Goal: Entertainment & Leisure: Consume media (video, audio)

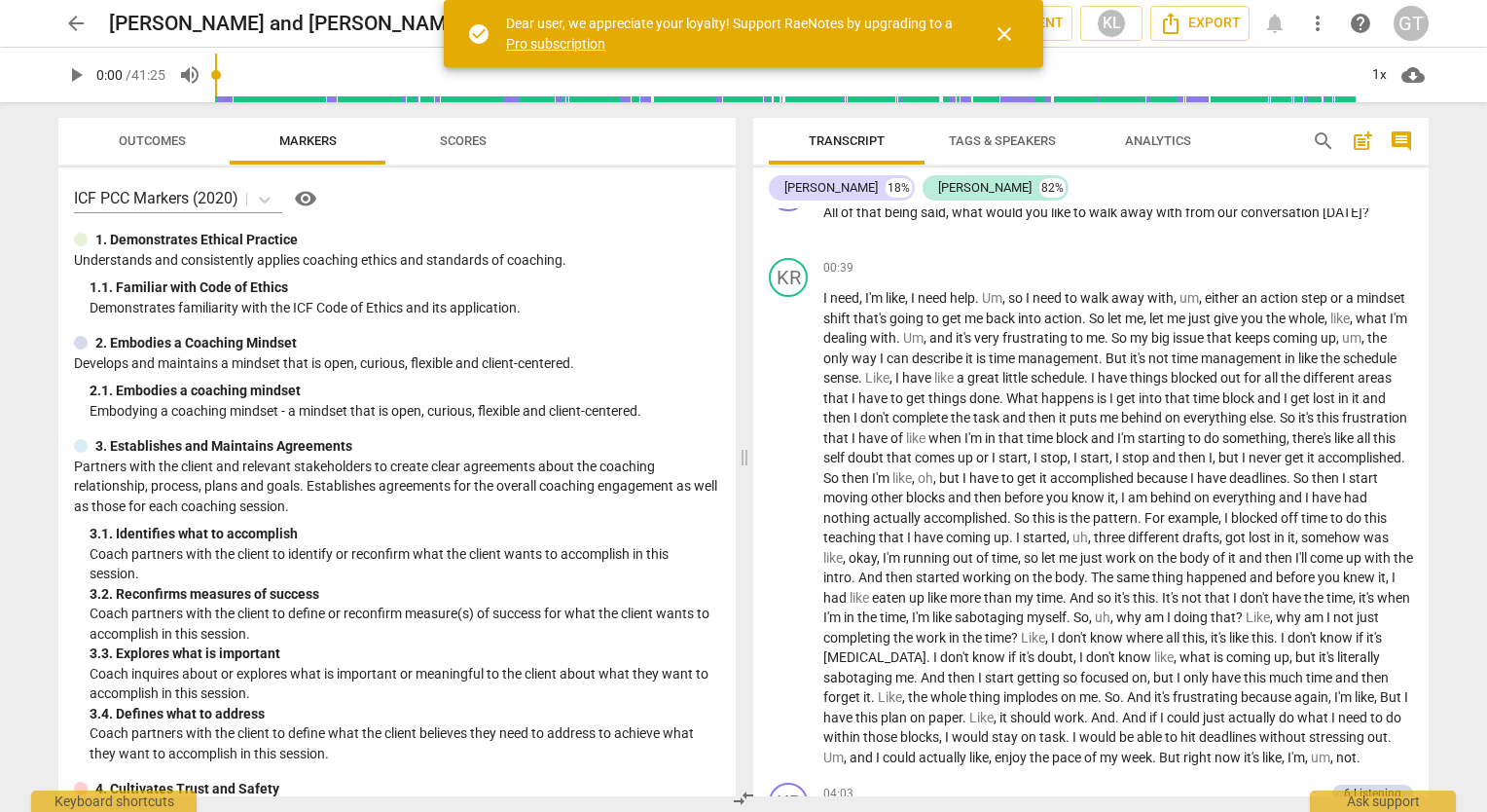
scroll to position [606, 0]
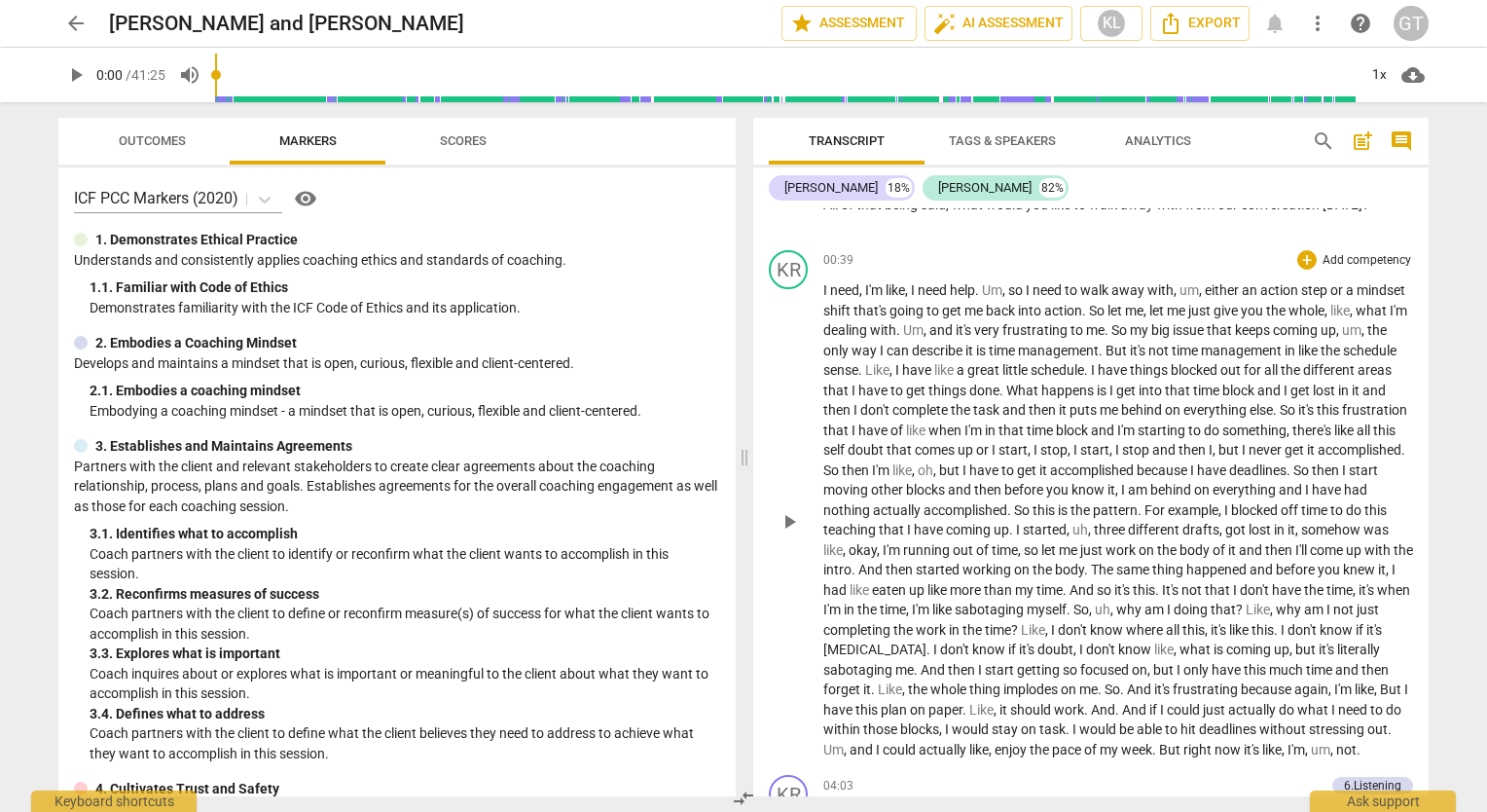
click at [1089, 611] on span "So" at bounding box center [1081, 609] width 16 height 16
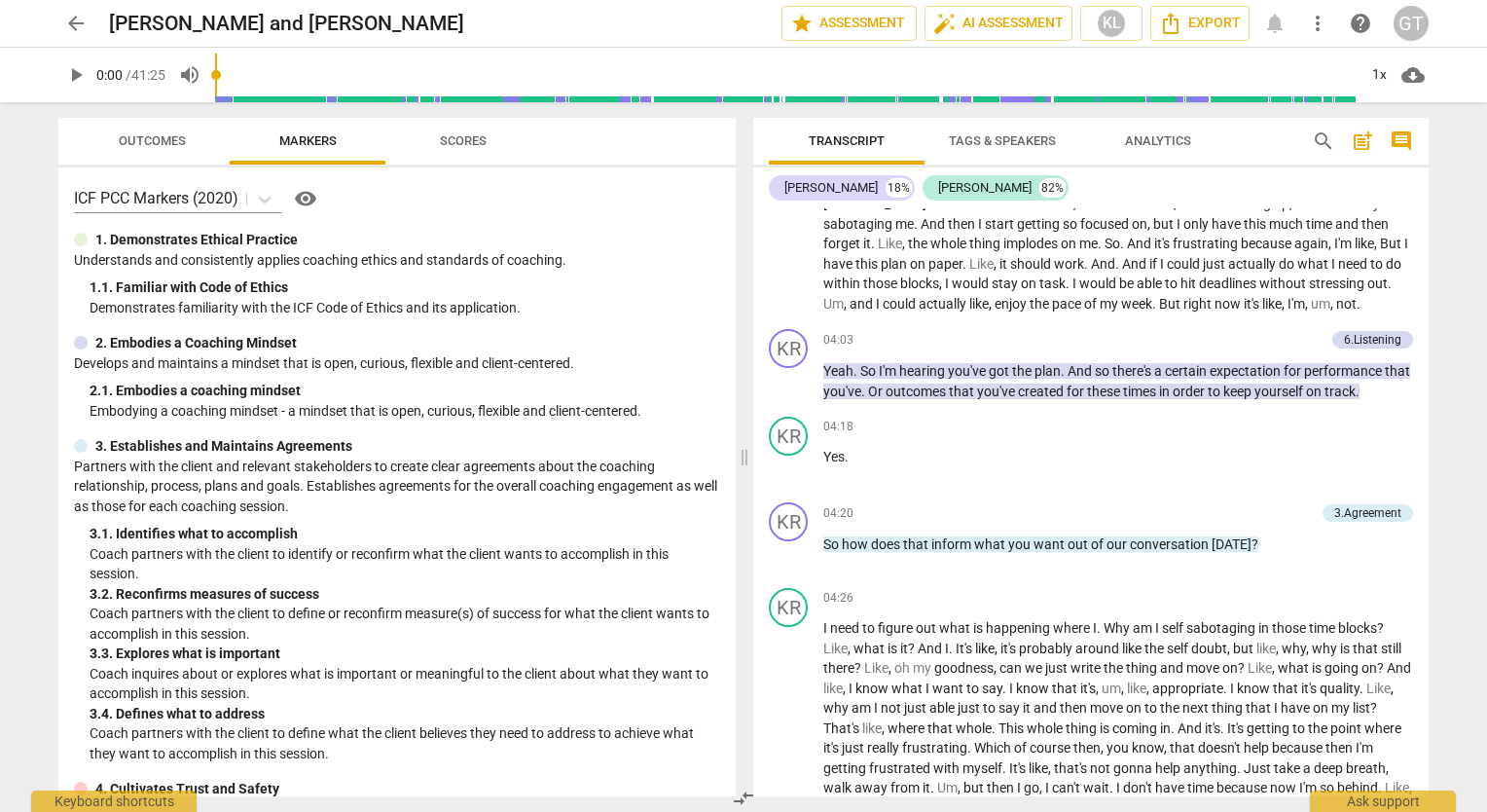
scroll to position [1075, 0]
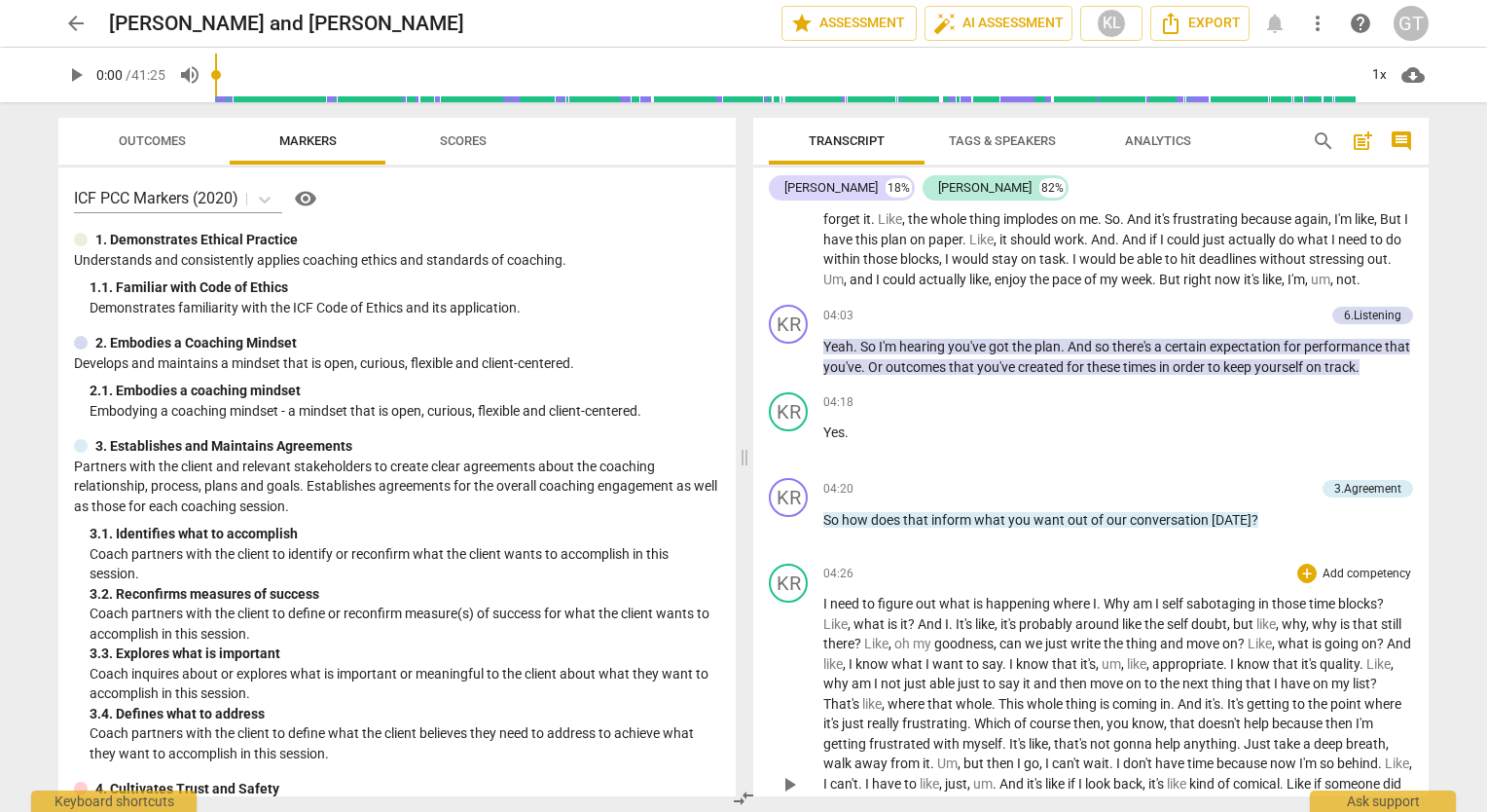
click at [1316, 611] on span "time" at bounding box center [1324, 604] width 29 height 16
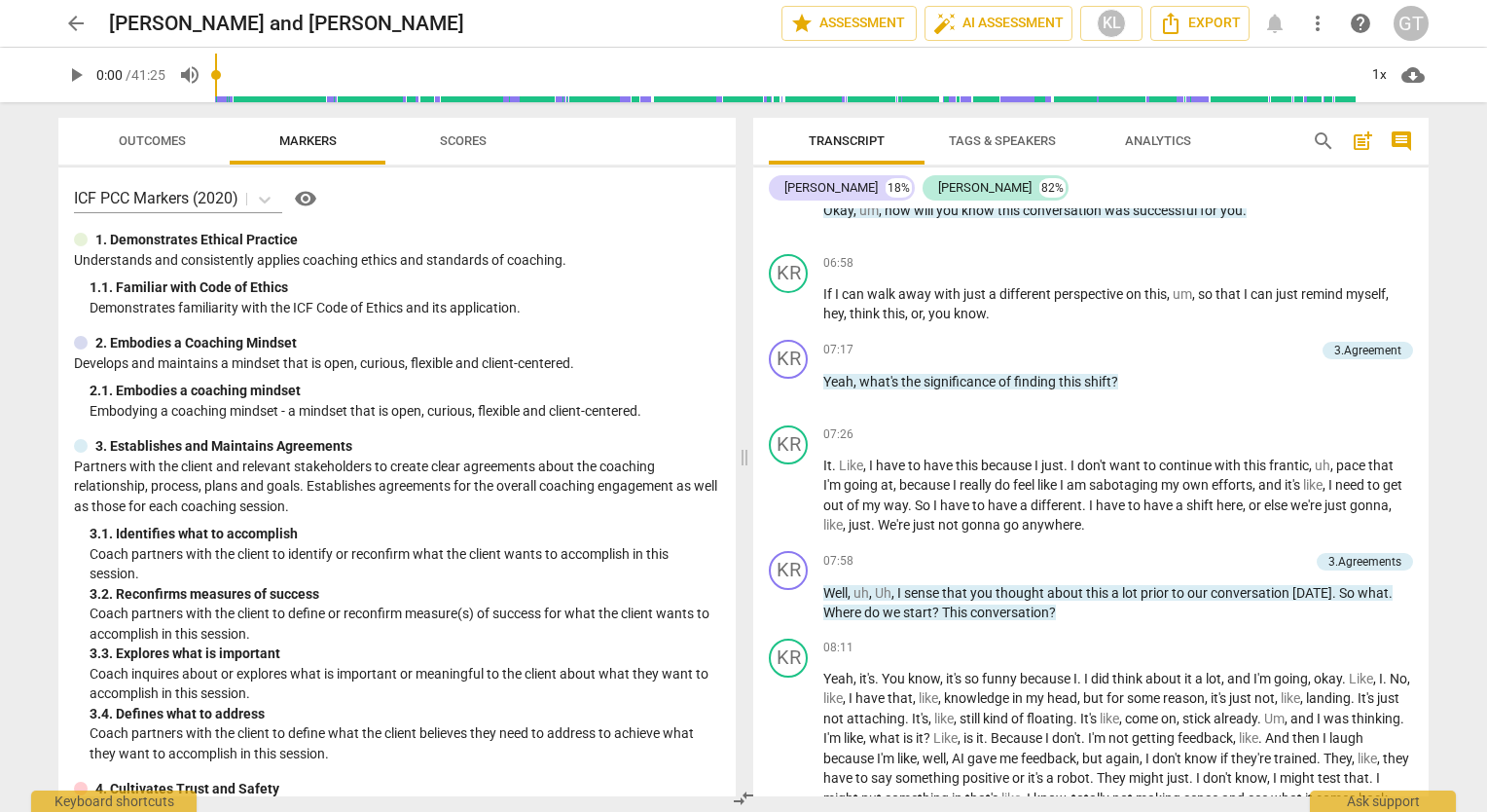
scroll to position [1917, 0]
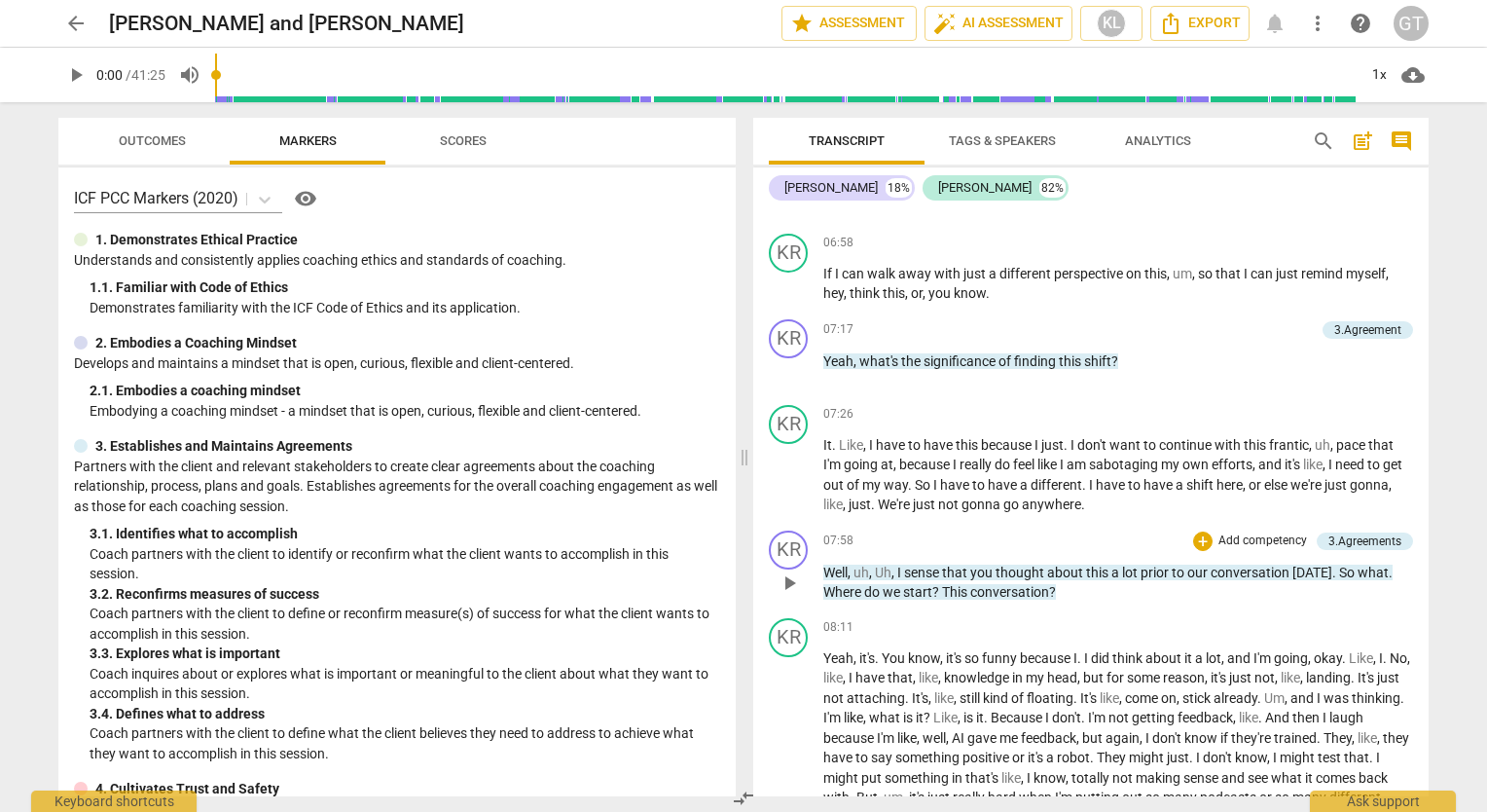
click at [1306, 580] on span "[DATE]" at bounding box center [1312, 572] width 40 height 16
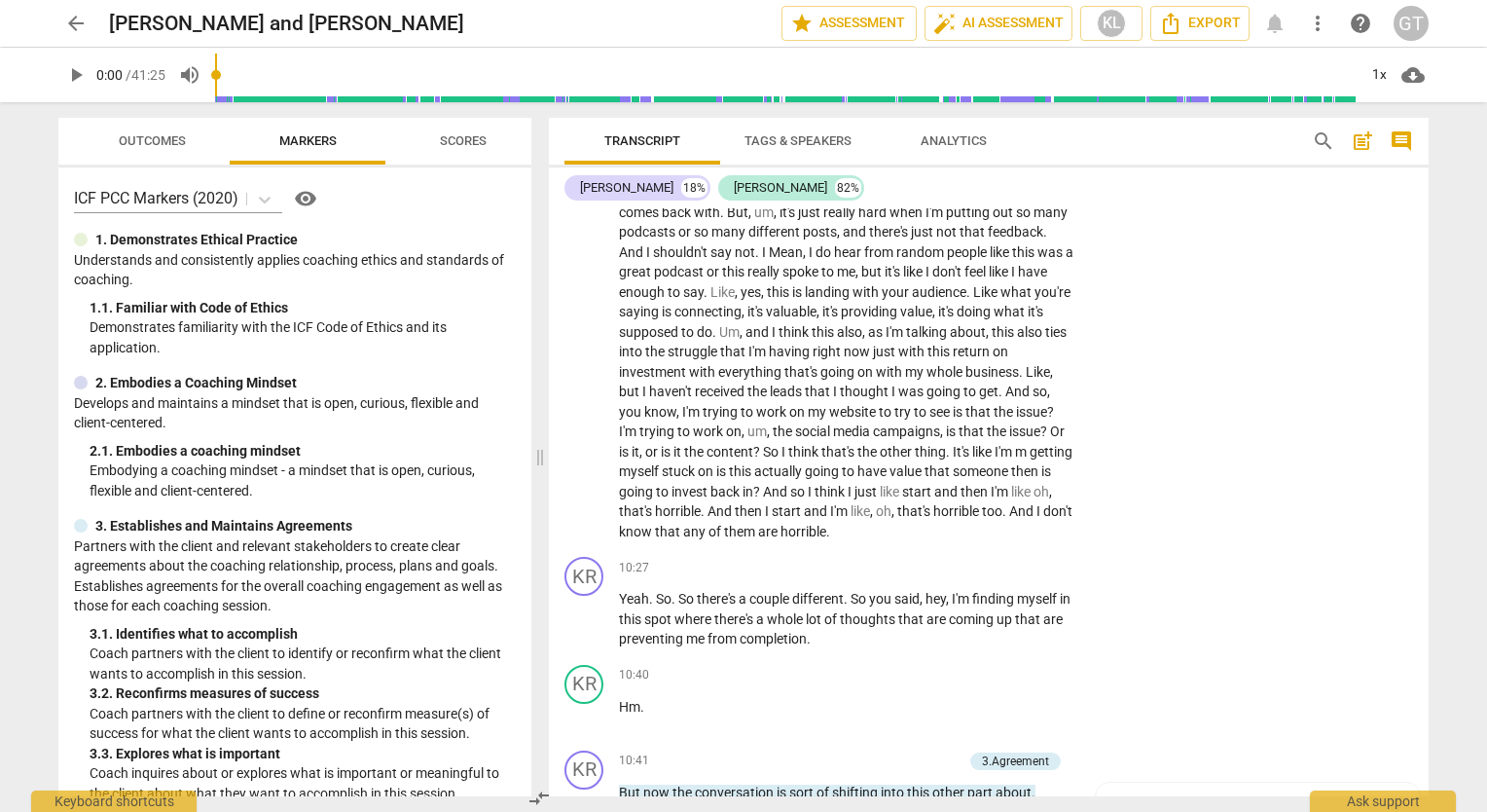
scroll to position [2914, 0]
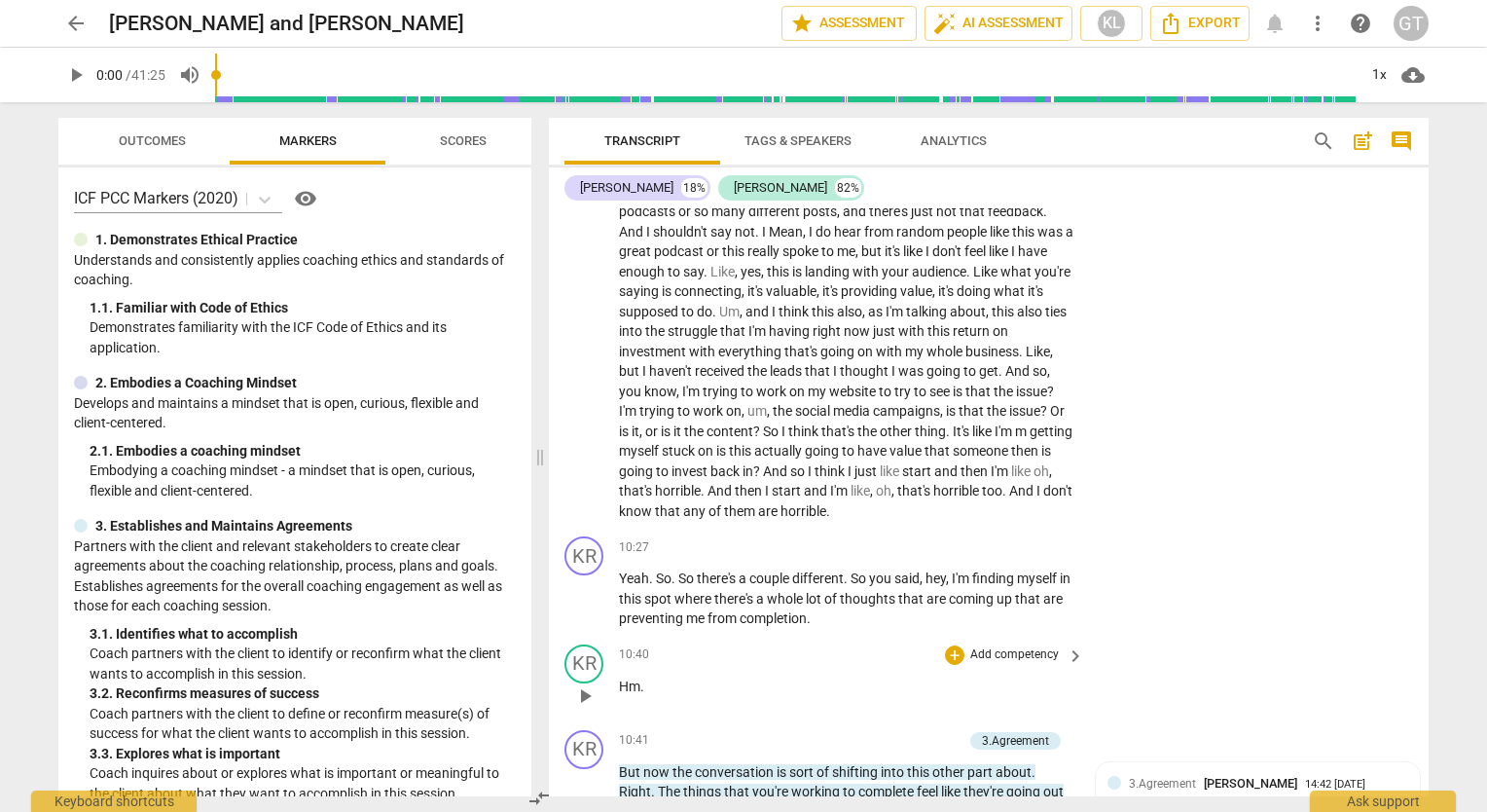
click at [1275, 637] on div "KR play_arrow pause 10:40 + Add competency keyboard_arrow_right Hm ." at bounding box center [988, 680] width 879 height 86
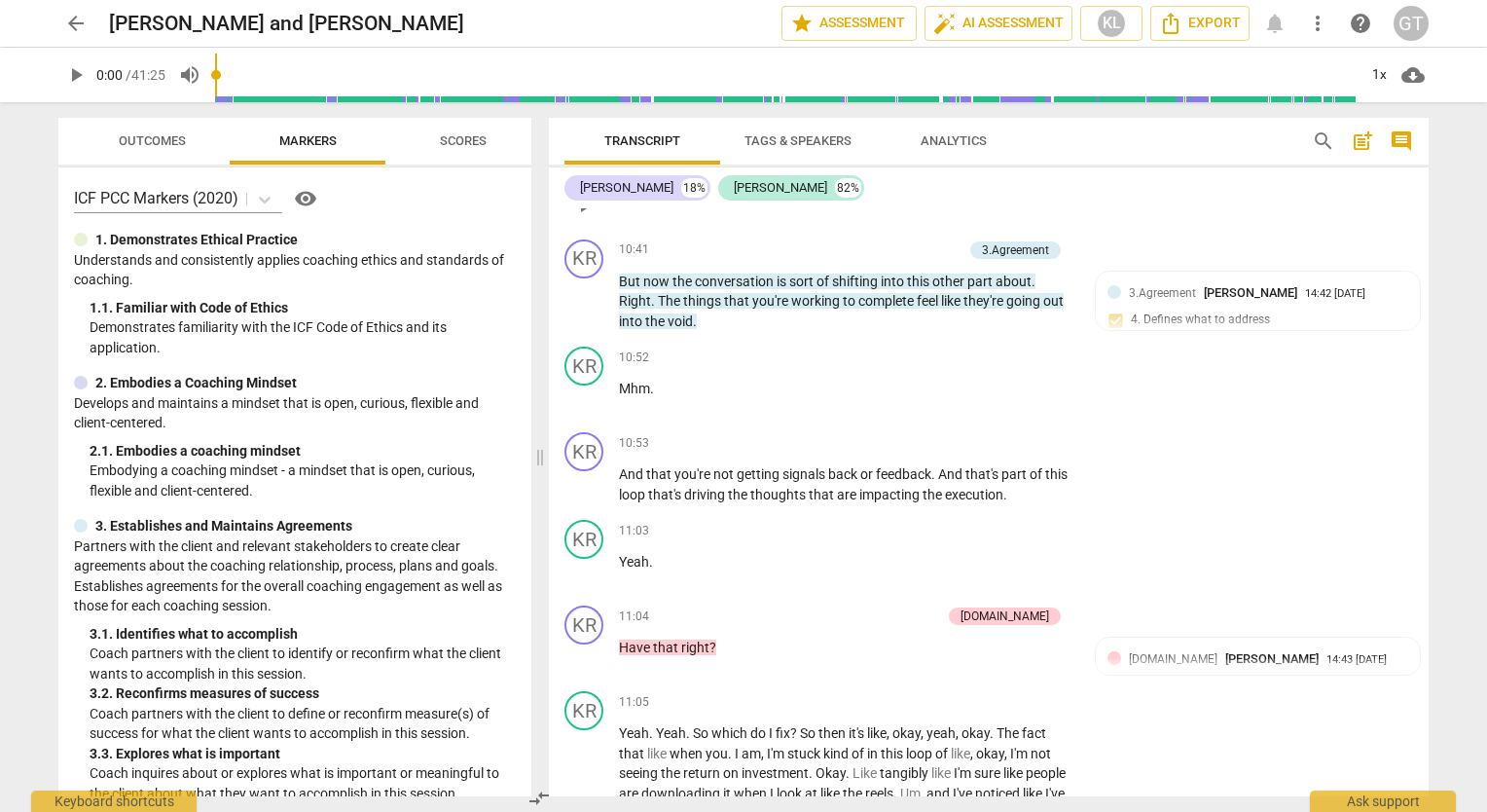
scroll to position [3407, 0]
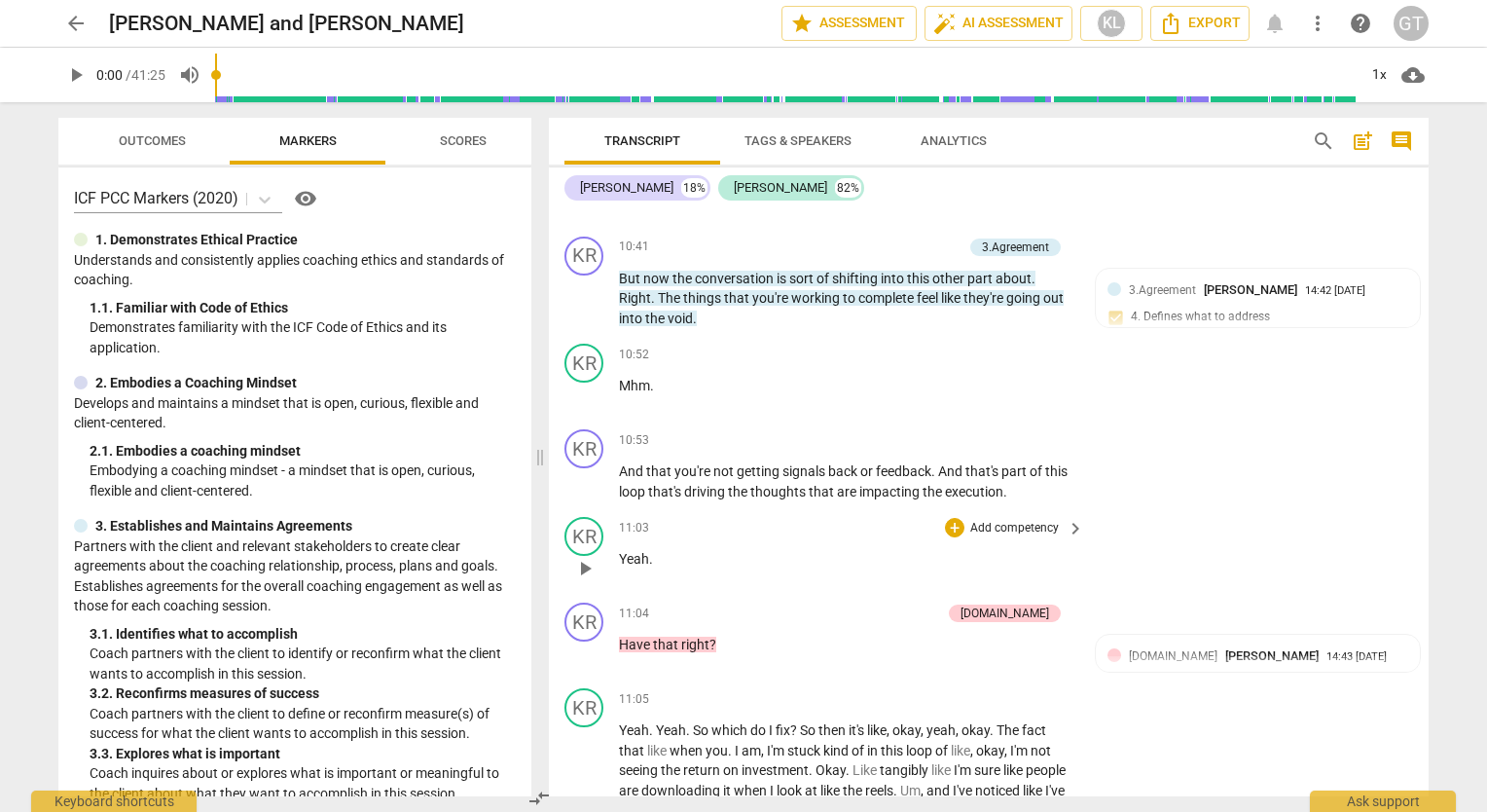
click at [1305, 523] on div "KR play_arrow pause 11:03 + Add competency keyboard_arrow_right Yeah ." at bounding box center [988, 552] width 879 height 86
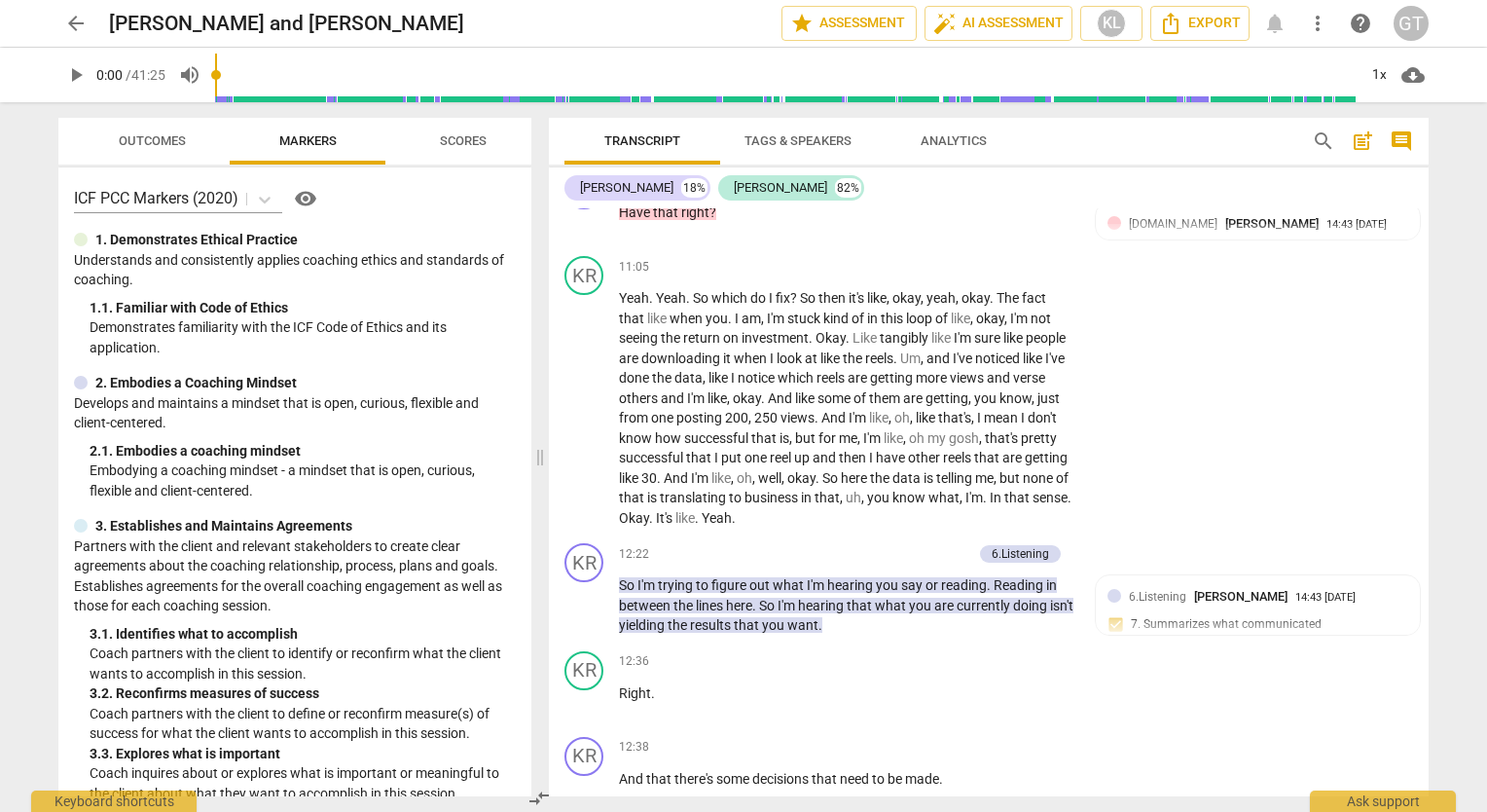
scroll to position [3849, 0]
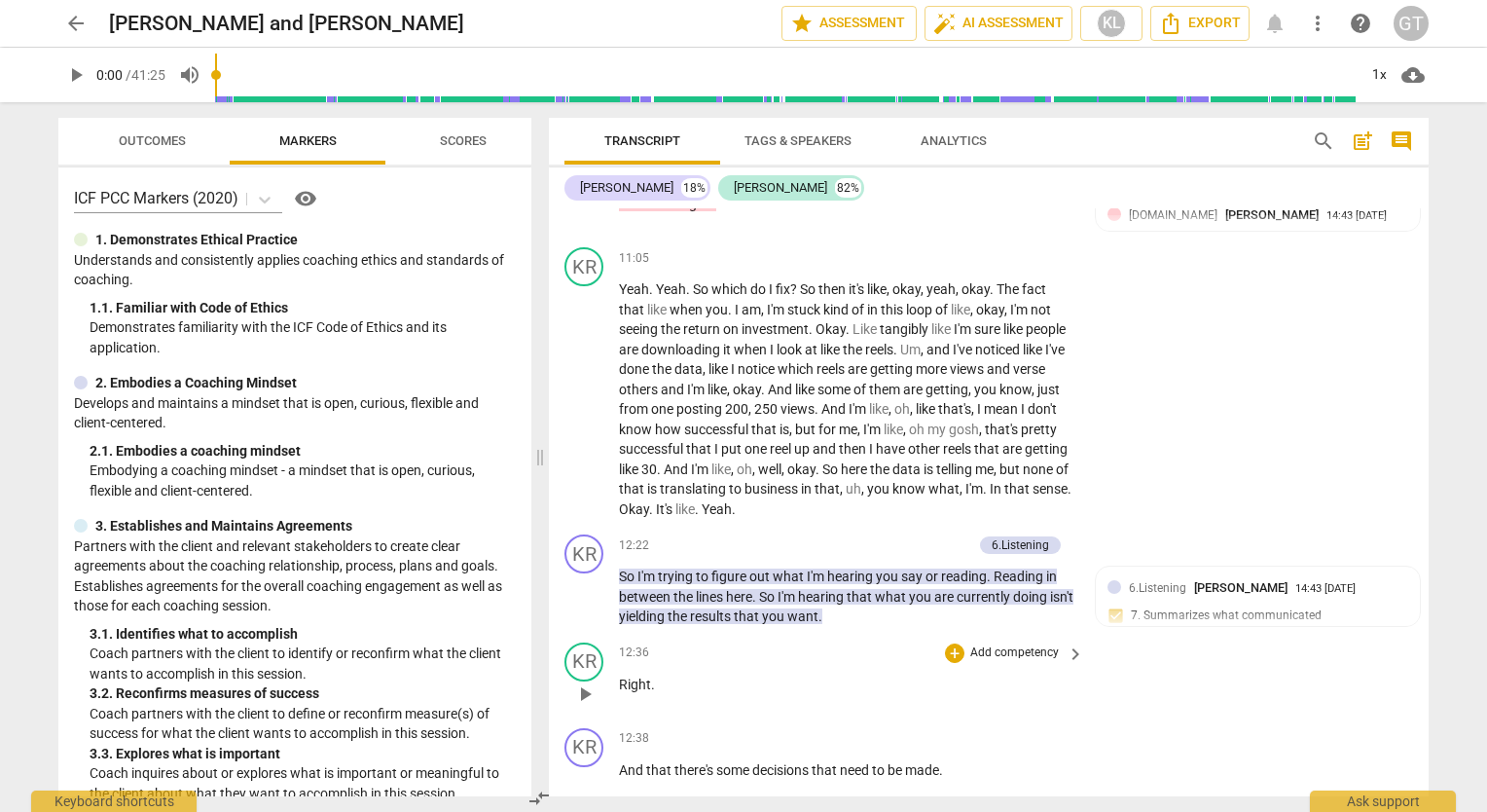
click at [1288, 671] on div "KR play_arrow pause 12:36 + Add competency keyboard_arrow_right Right ." at bounding box center [988, 678] width 879 height 86
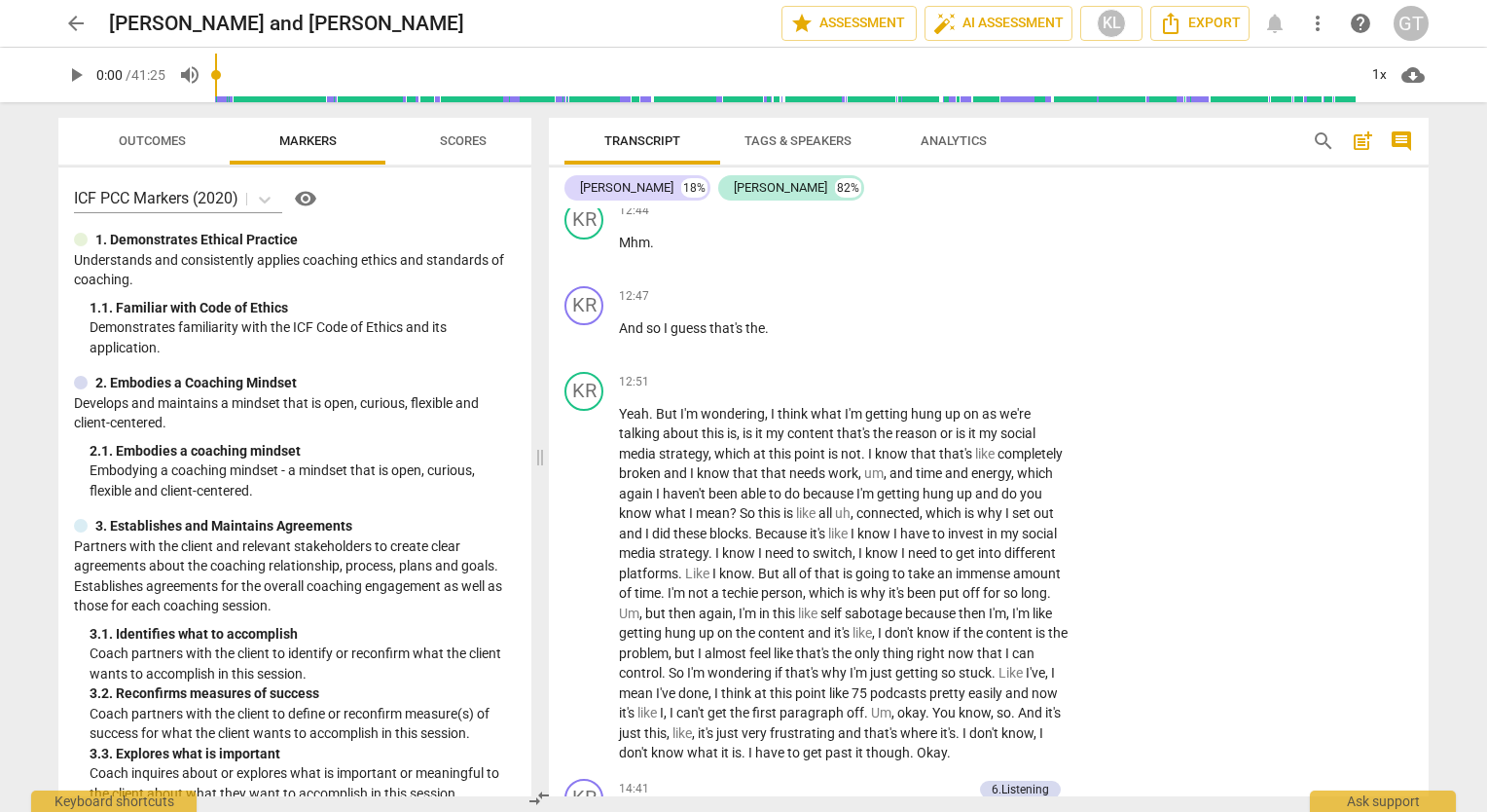
scroll to position [4477, 0]
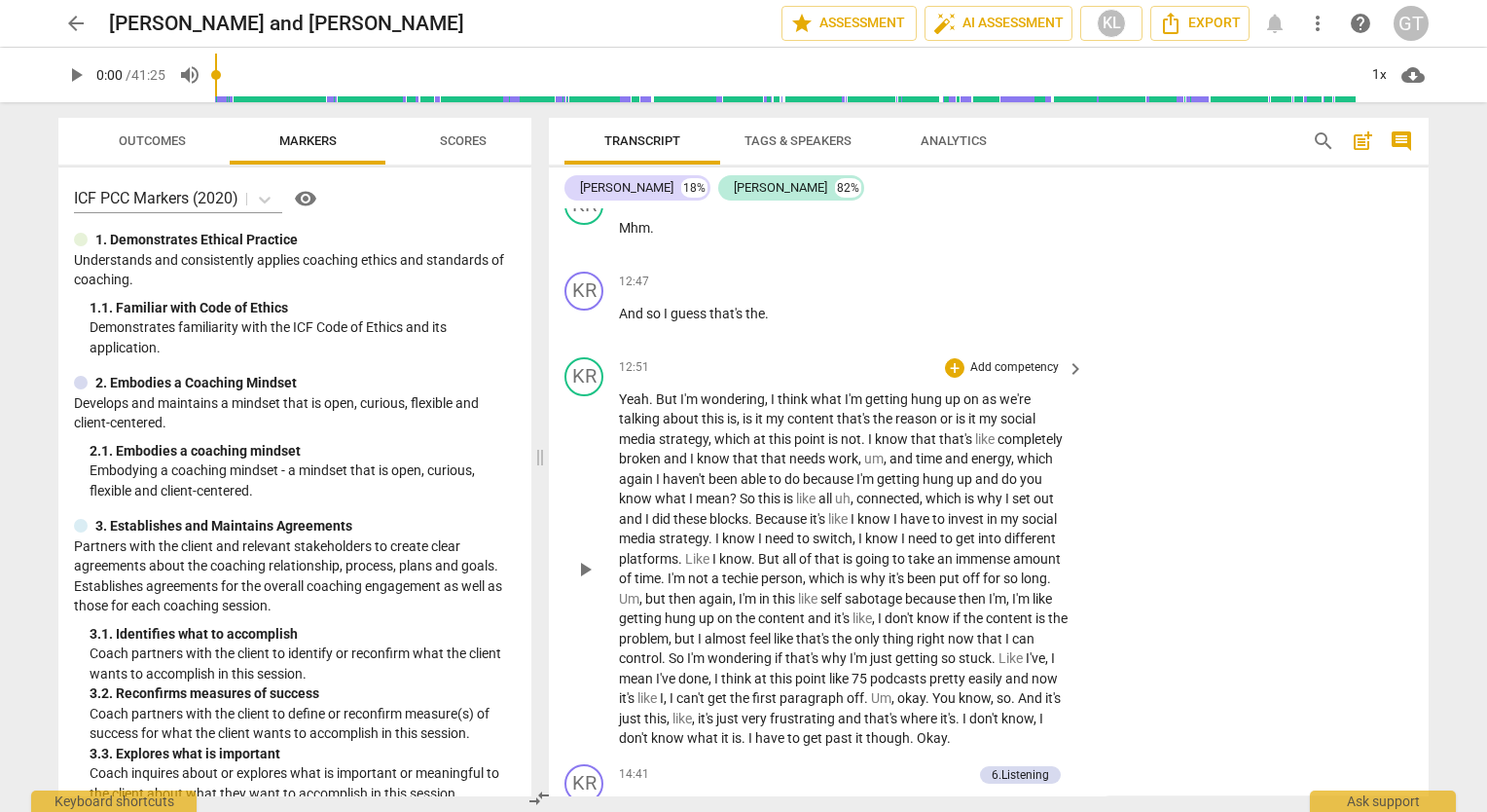
click at [1269, 610] on div "KR play_arrow pause 12:51 + Add competency keyboard_arrow_right Yeah . But I'm …" at bounding box center [988, 553] width 879 height 407
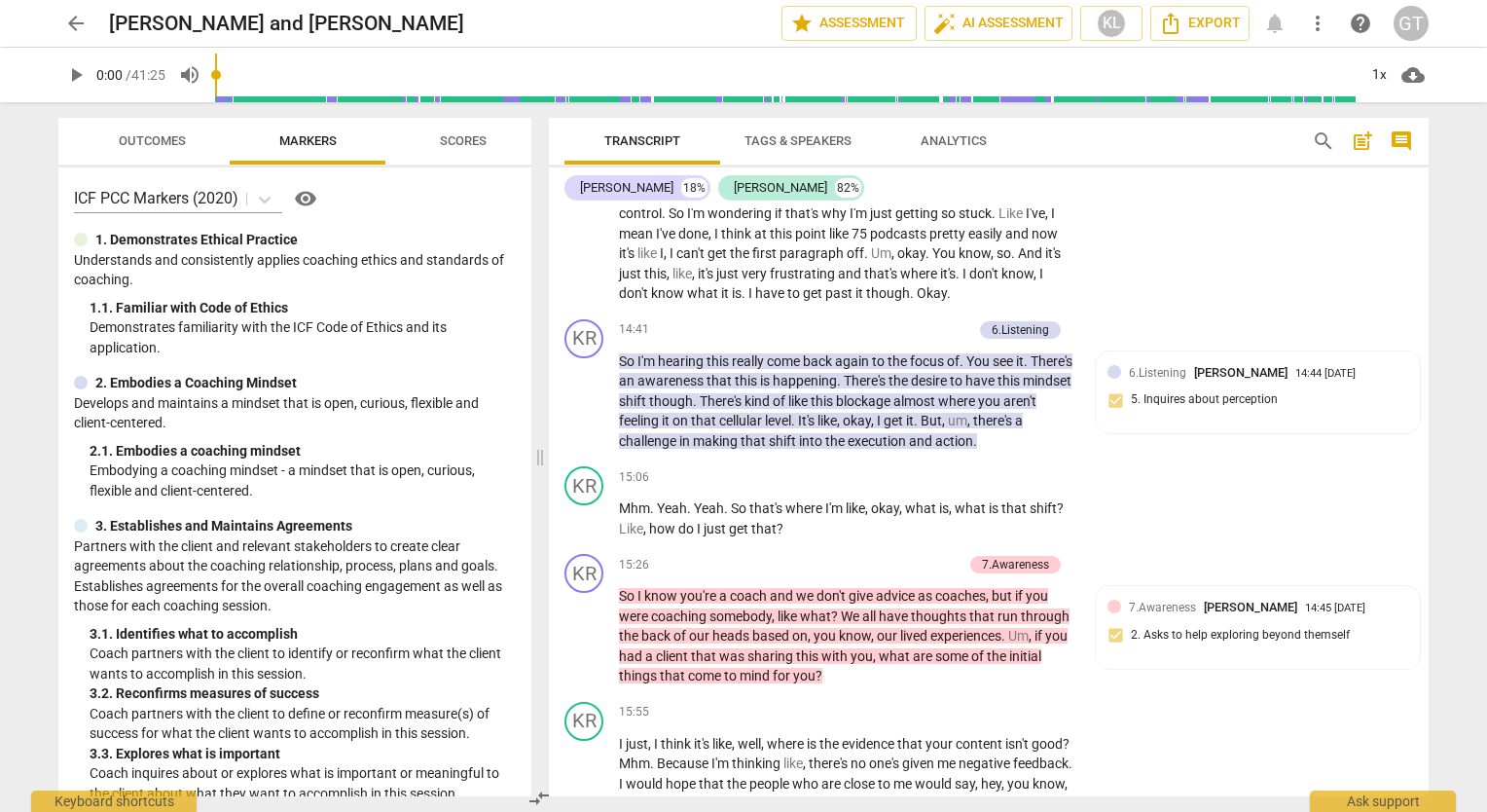
scroll to position [4949, 0]
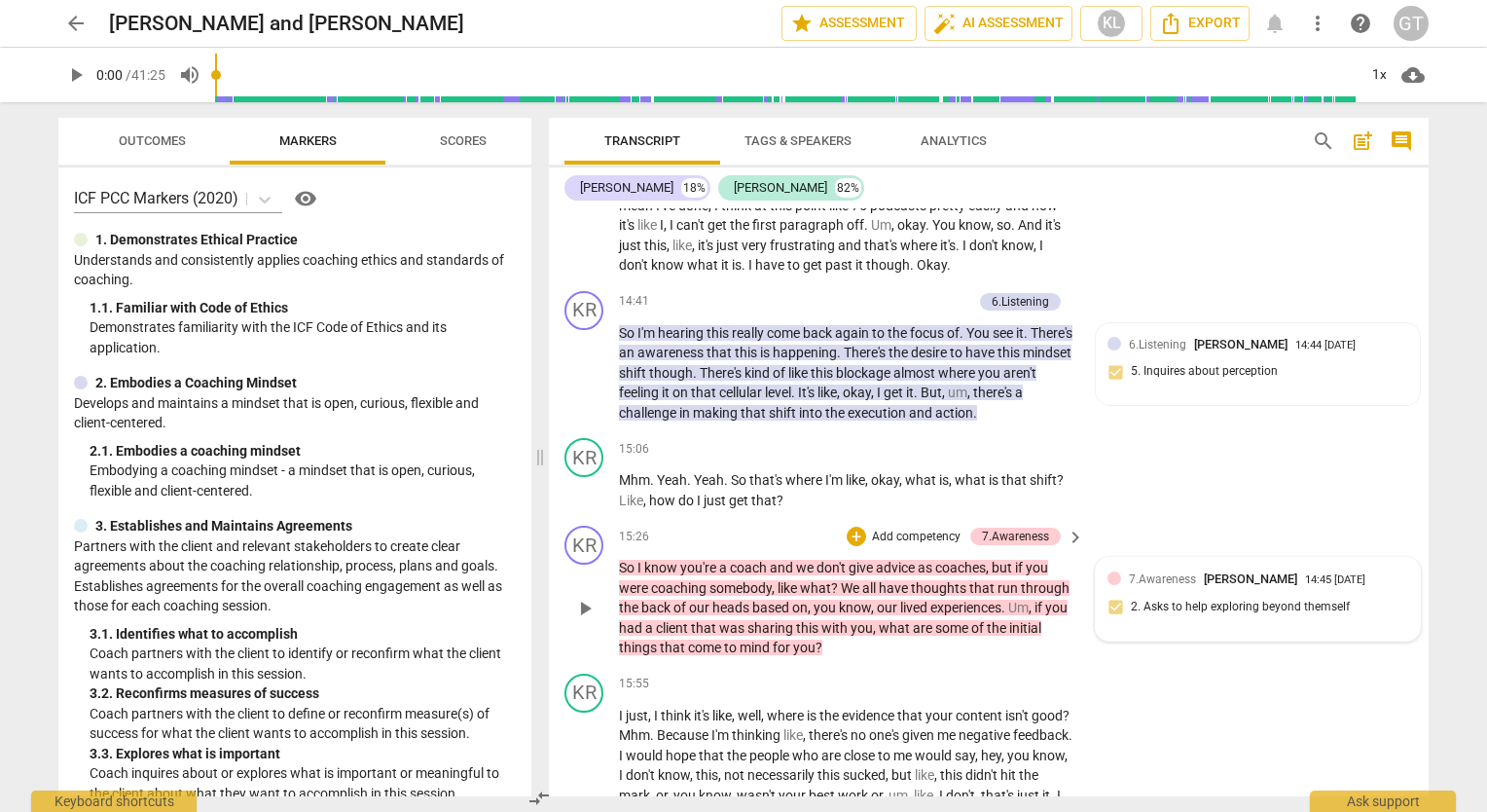
click at [1295, 609] on div "7.Awareness [PERSON_NAME] 14:45 [DATE] 2. Asks to help exploring beyond themself" at bounding box center [1257, 599] width 324 height 83
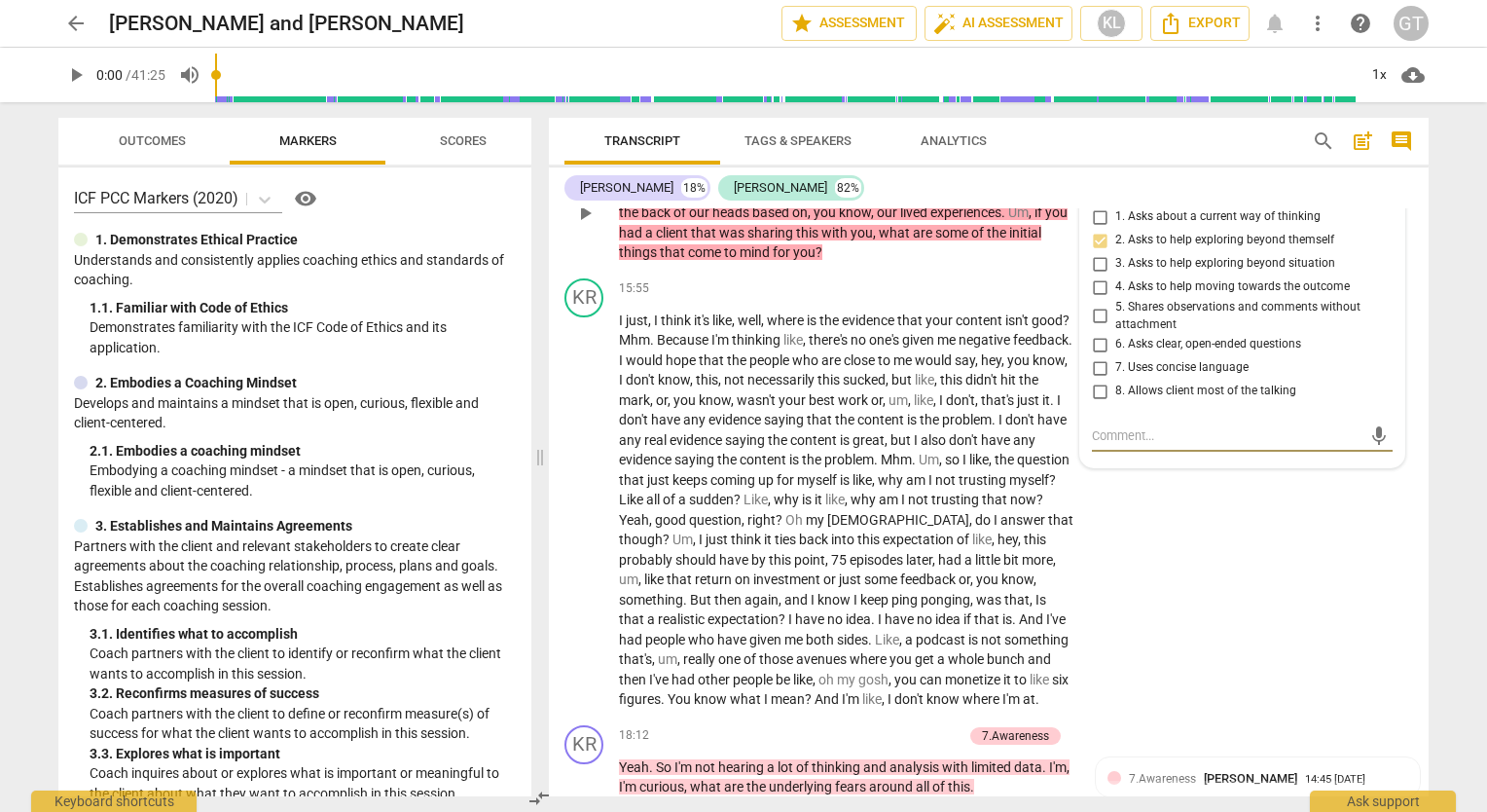
scroll to position [5333, 0]
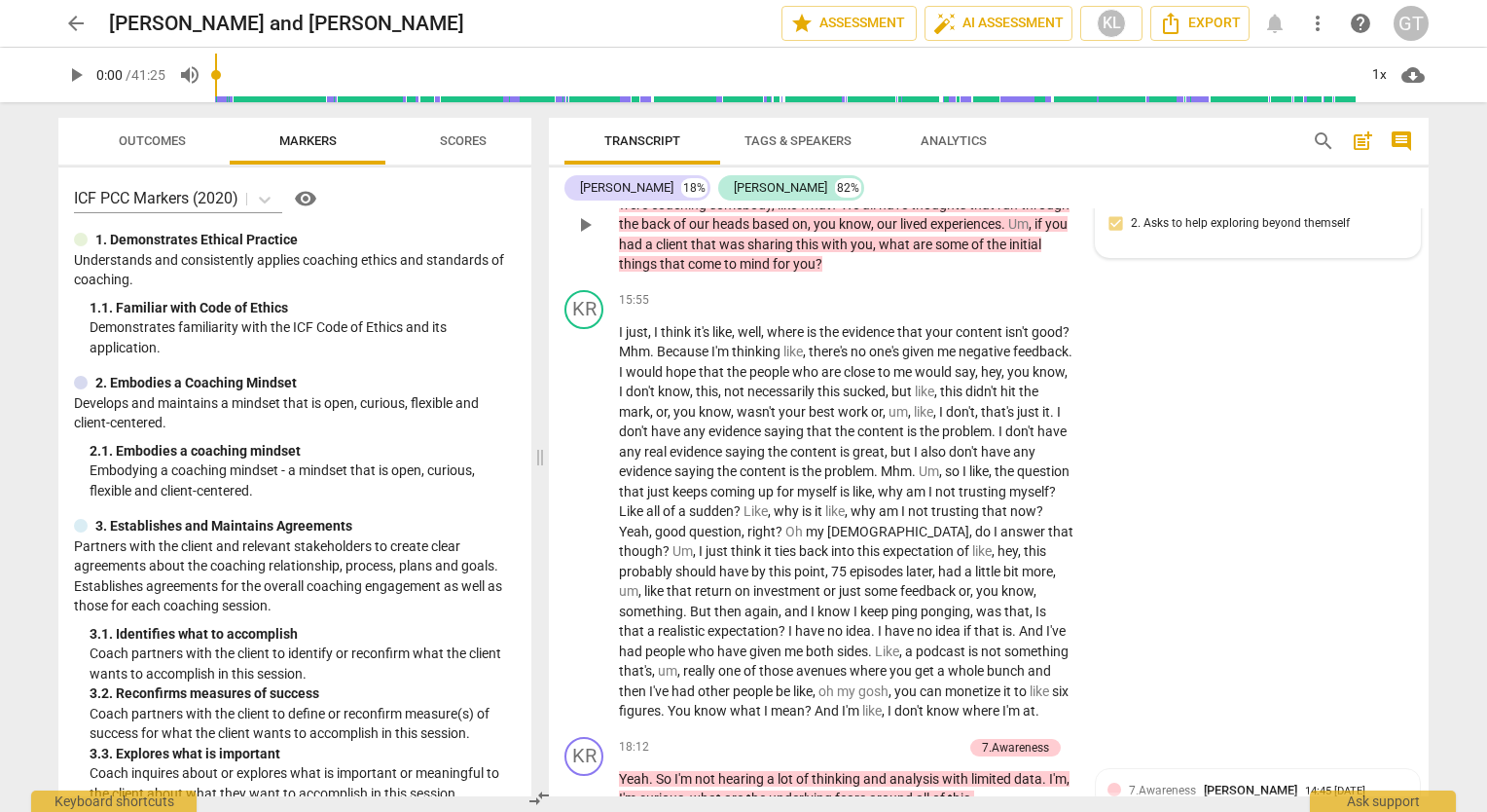
click at [1293, 658] on div "KR play_arrow pause 15:55 + Add competency keyboard_arrow_right I just , I thin…" at bounding box center [988, 505] width 879 height 447
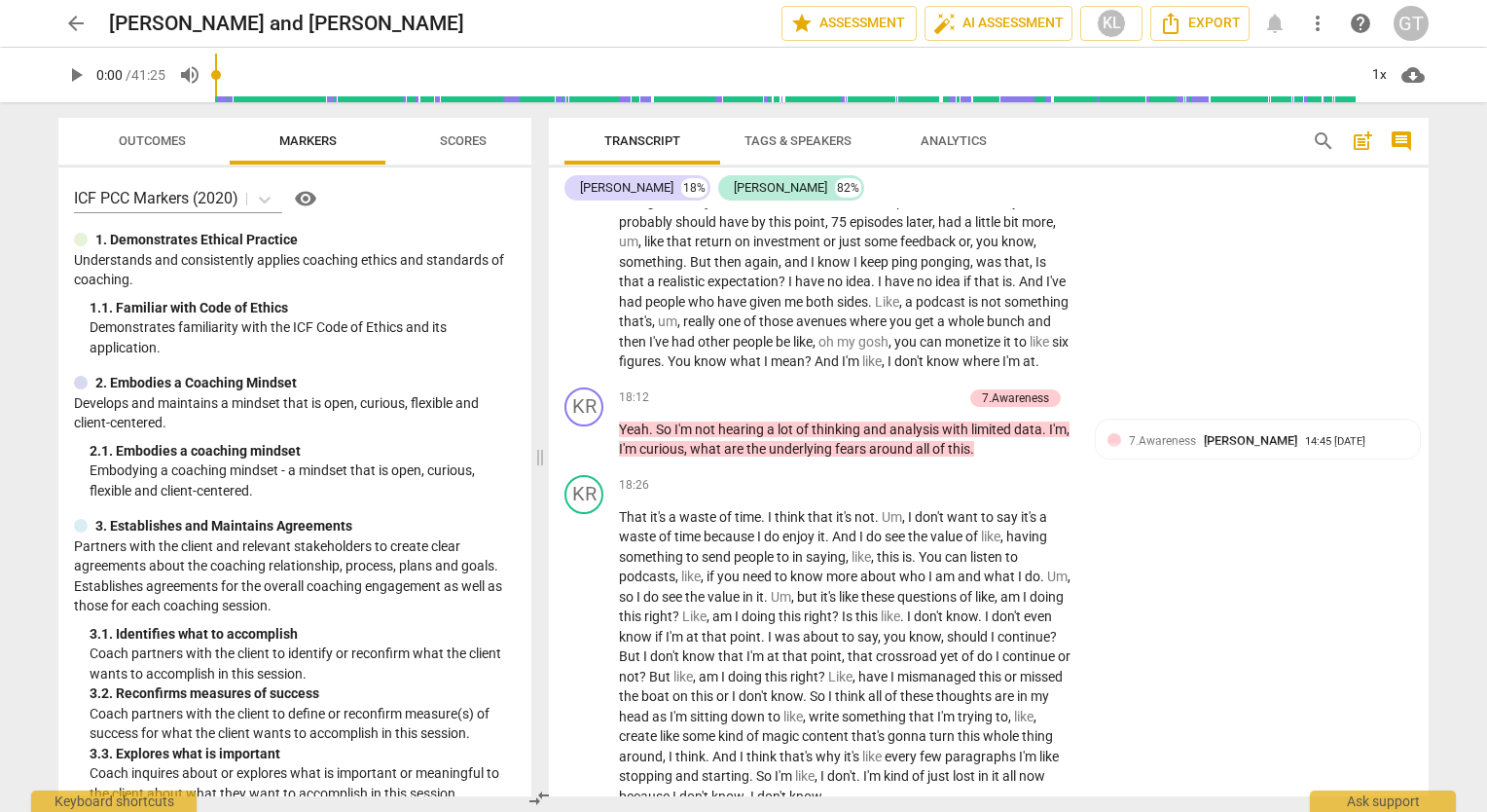
scroll to position [5682, 0]
click at [1241, 612] on div "KR play_arrow pause 18:26 + Add competency keyboard_arrow_right That it's a was…" at bounding box center [988, 640] width 879 height 347
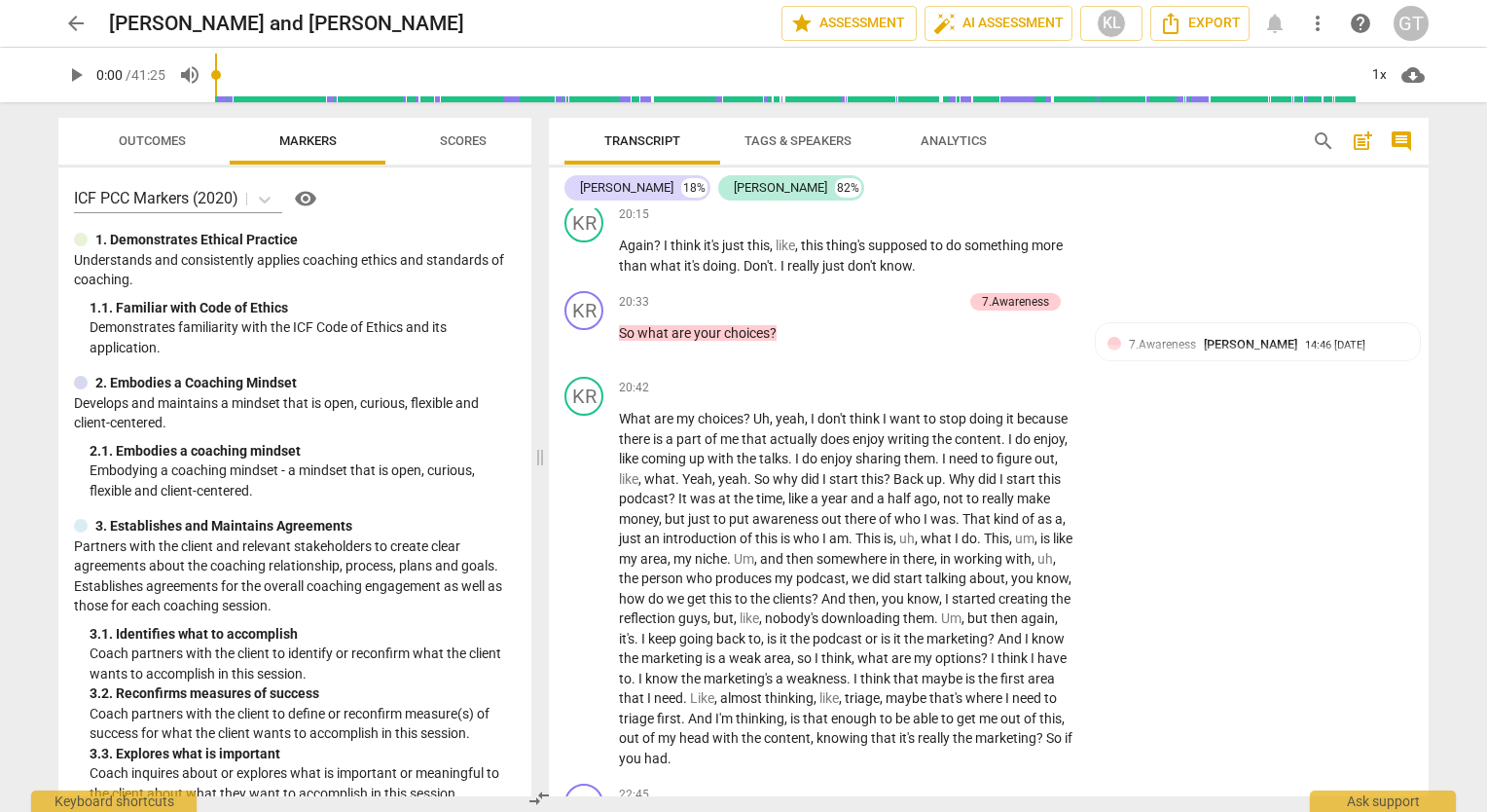
scroll to position [6566, 0]
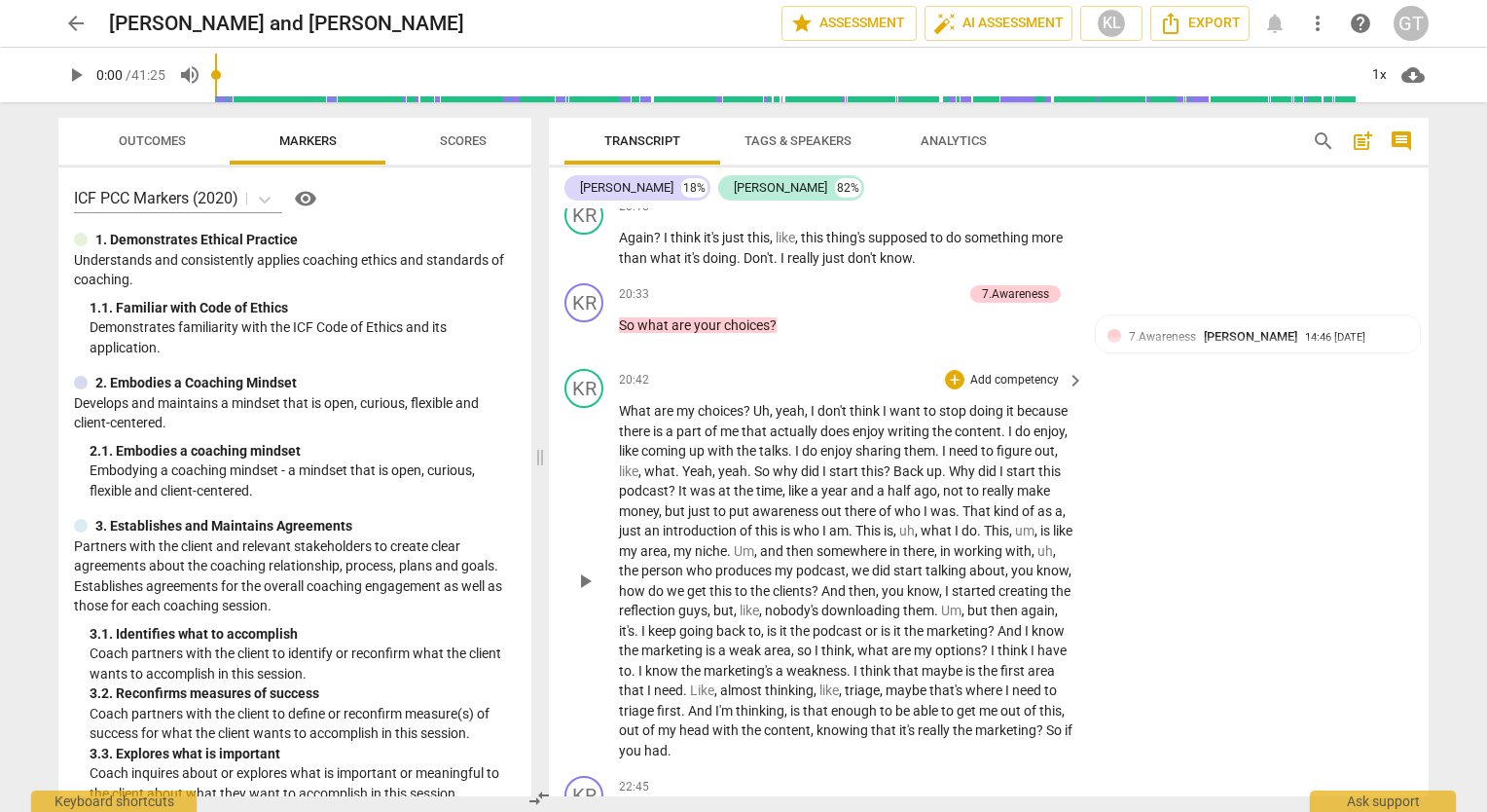
click at [1122, 663] on div "KR play_arrow pause 20:42 + Add competency keyboard_arrow_right What are my cho…" at bounding box center [988, 564] width 879 height 407
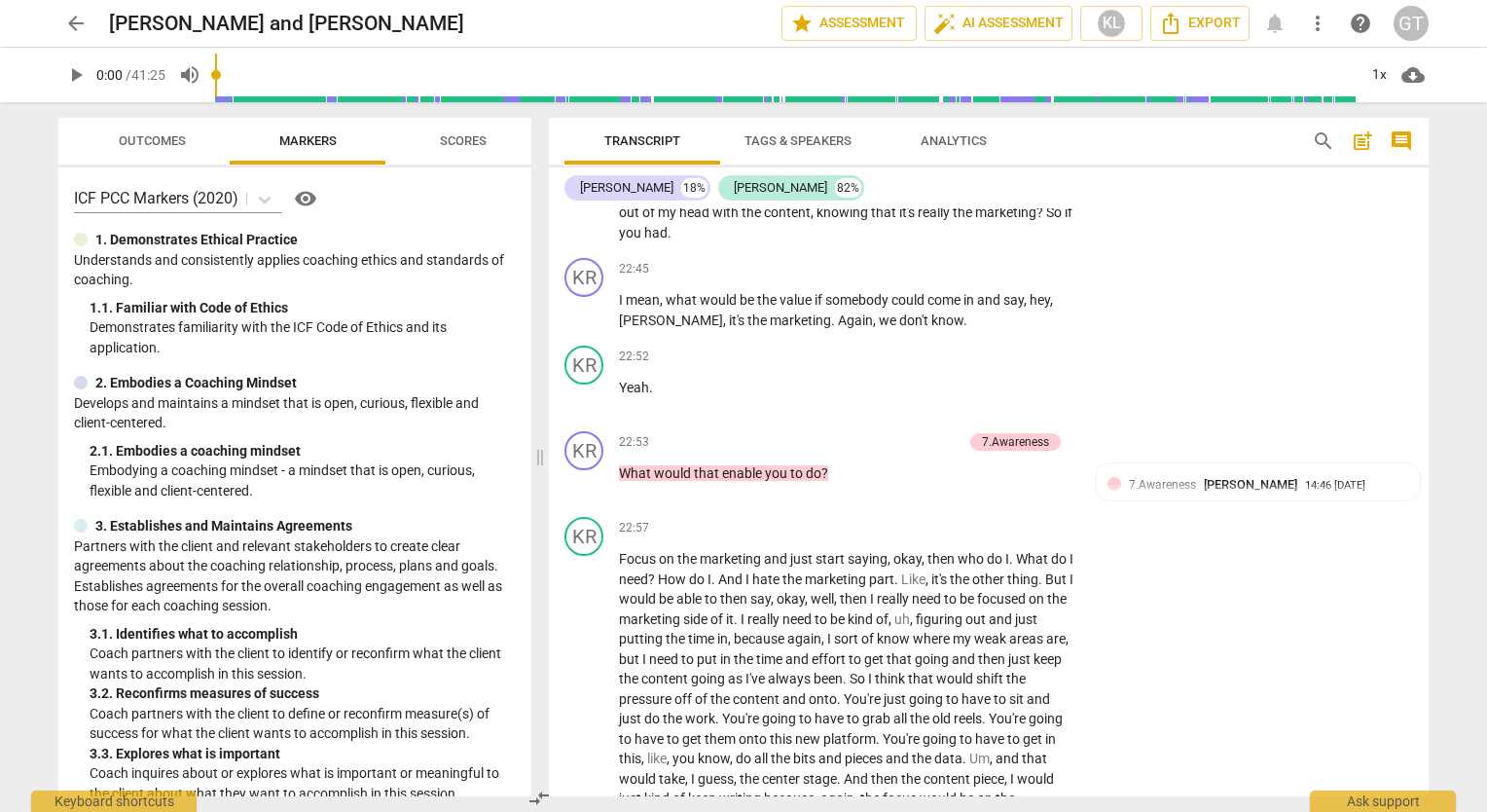
scroll to position [7085, 0]
click at [1174, 635] on div "KR play_arrow pause 22:57 + Add competency keyboard_arrow_right Focus on the ma…" at bounding box center [988, 691] width 879 height 367
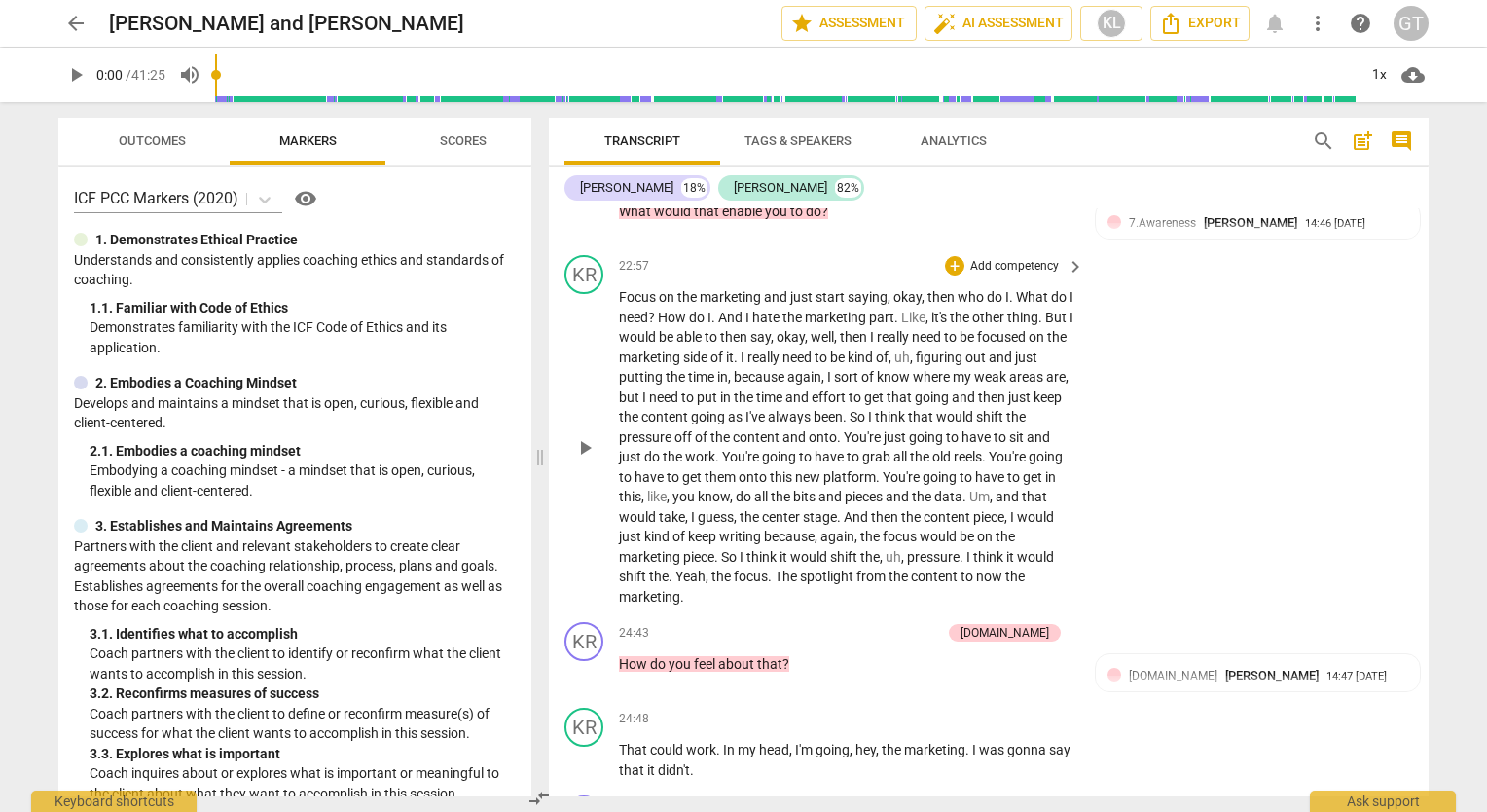
scroll to position [7356, 0]
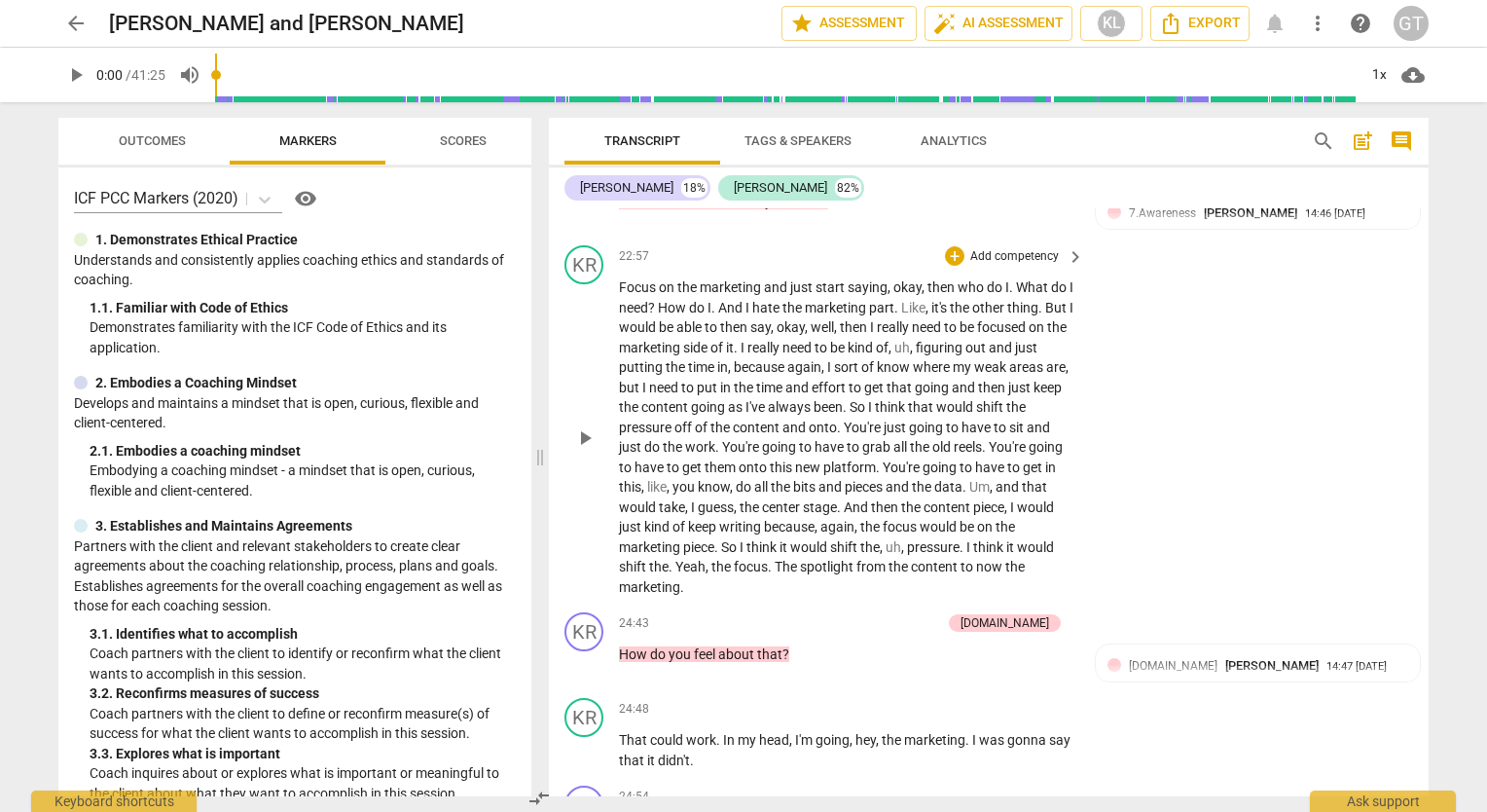
click at [1286, 590] on div "KR play_arrow pause 22:57 + Add competency keyboard_arrow_right Focus on the ma…" at bounding box center [988, 421] width 879 height 367
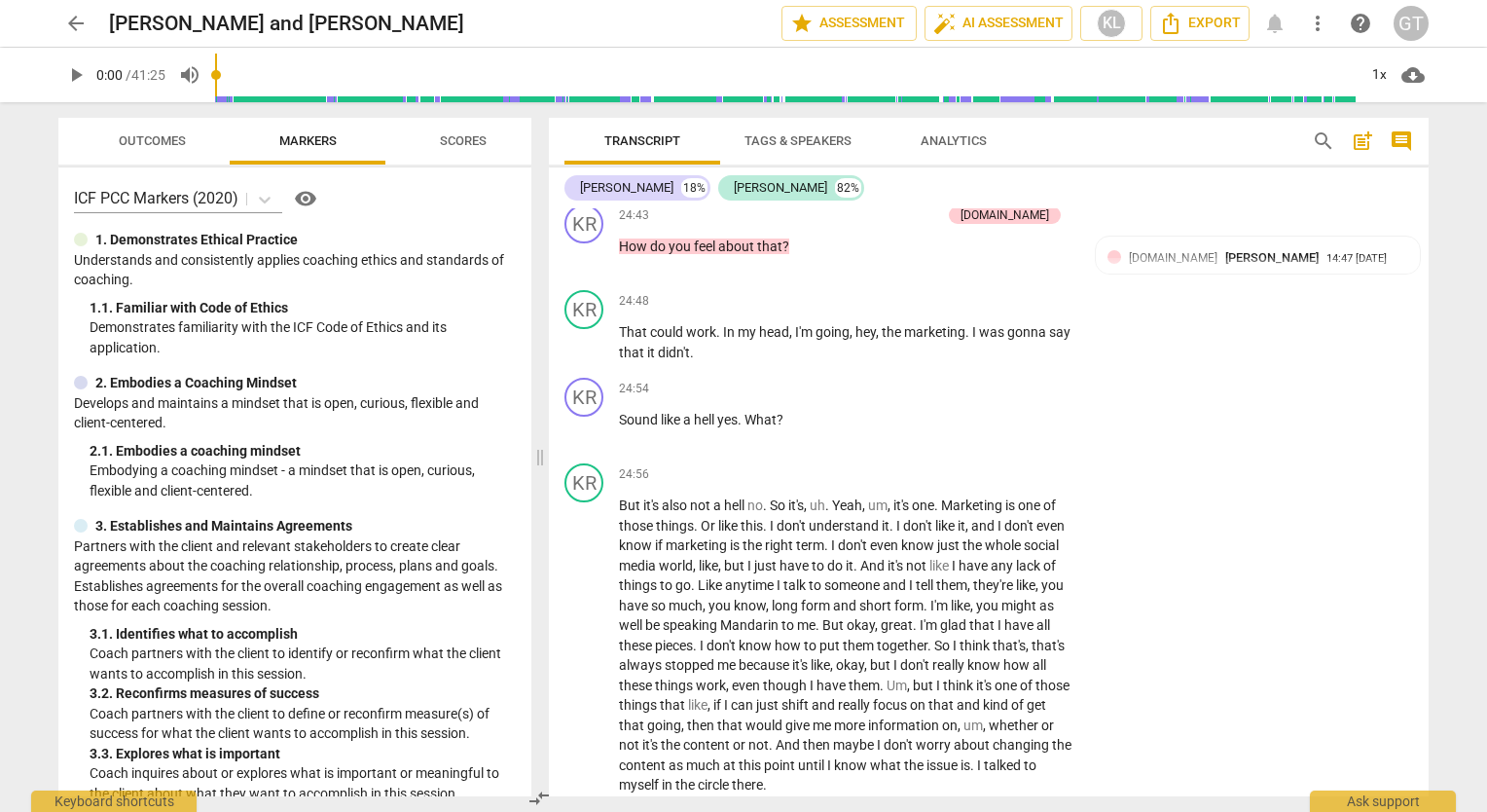
scroll to position [7798, 0]
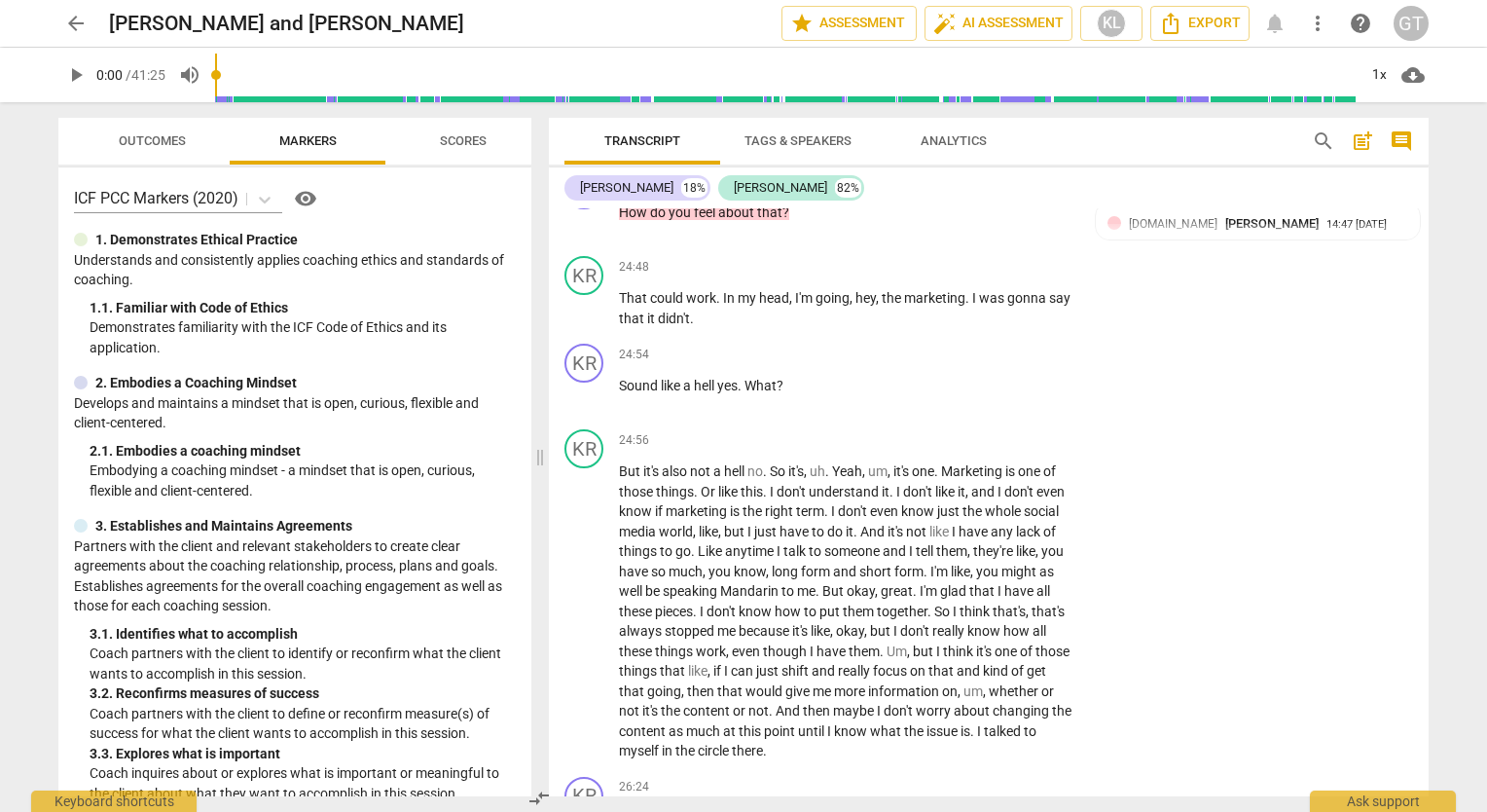
click at [1259, 637] on div "KR play_arrow pause 24:56 + Add competency keyboard_arrow_right But it's also n…" at bounding box center [988, 595] width 879 height 347
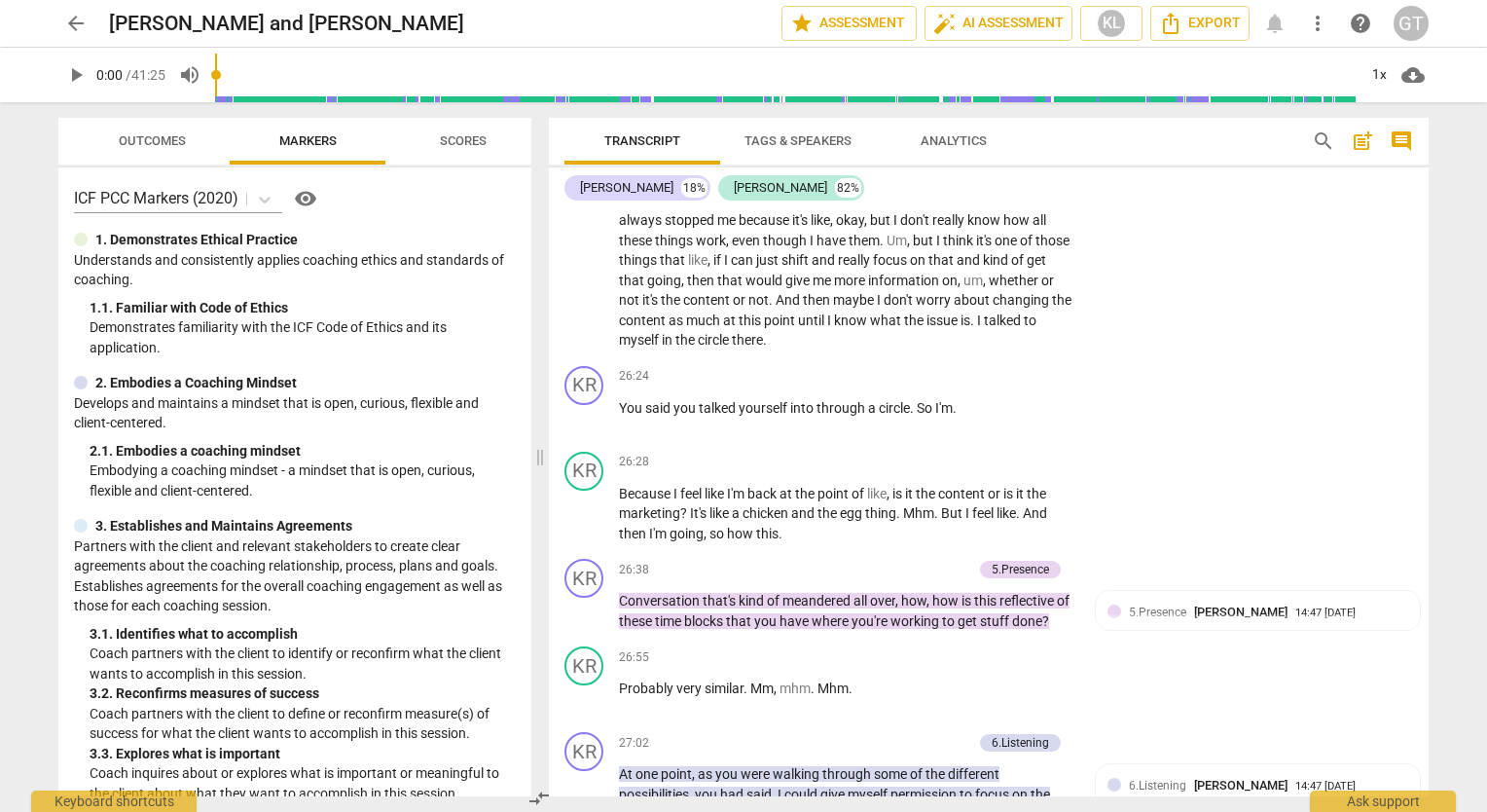
scroll to position [8246, 0]
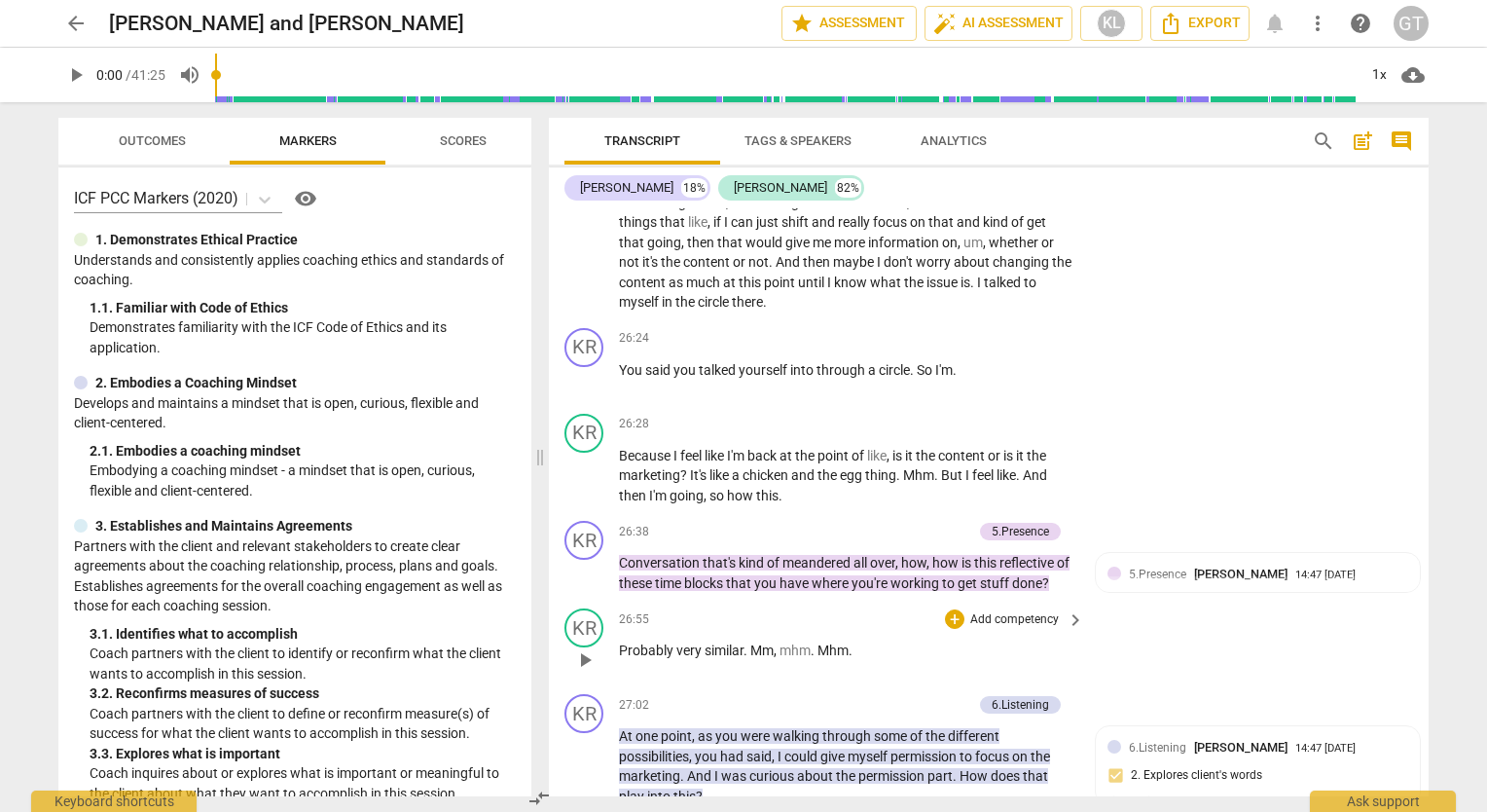
click at [1272, 643] on div "KR play_arrow pause 26:55 + Add competency keyboard_arrow_right Probably very s…" at bounding box center [988, 644] width 879 height 86
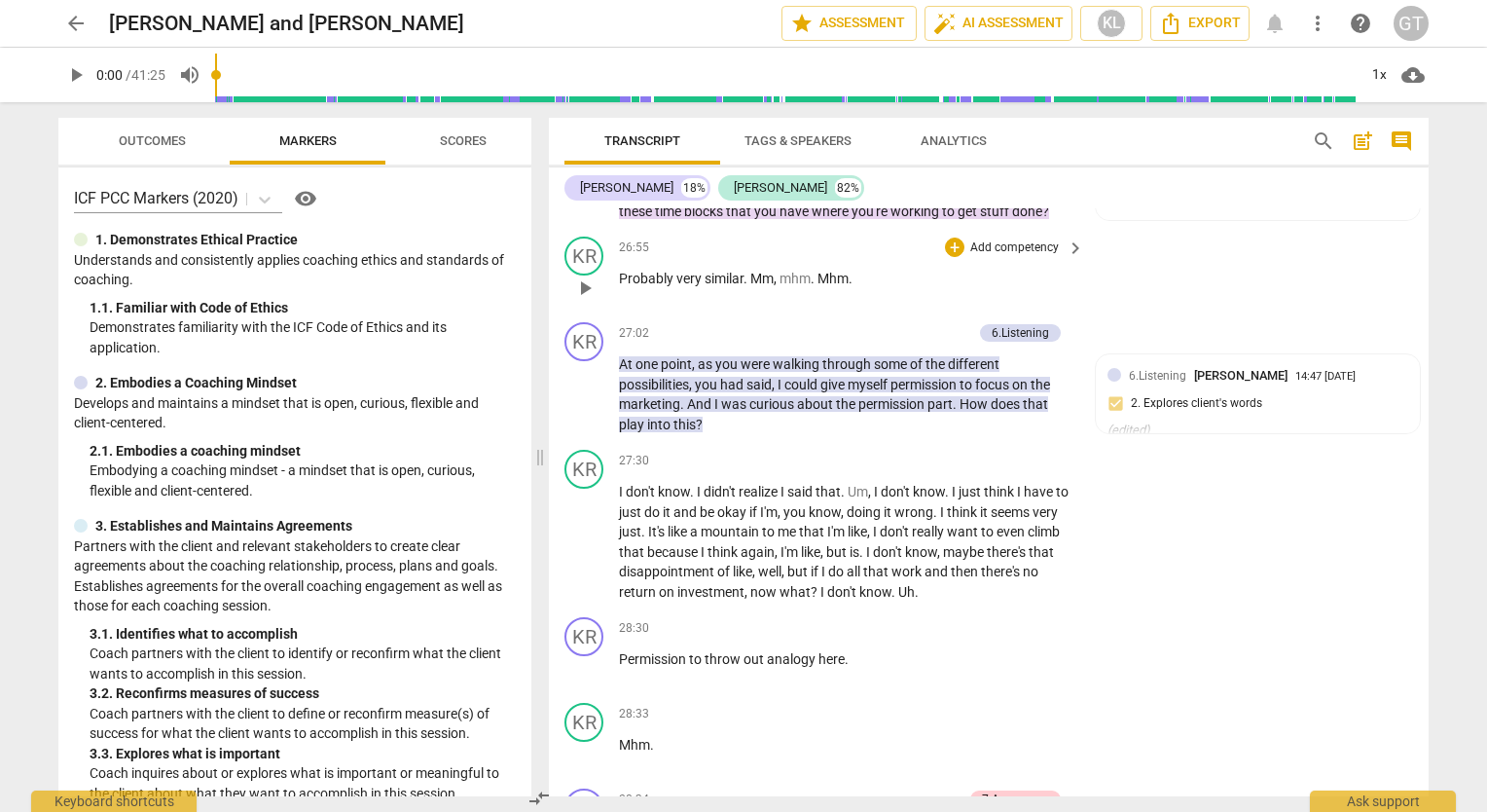
scroll to position [8633, 0]
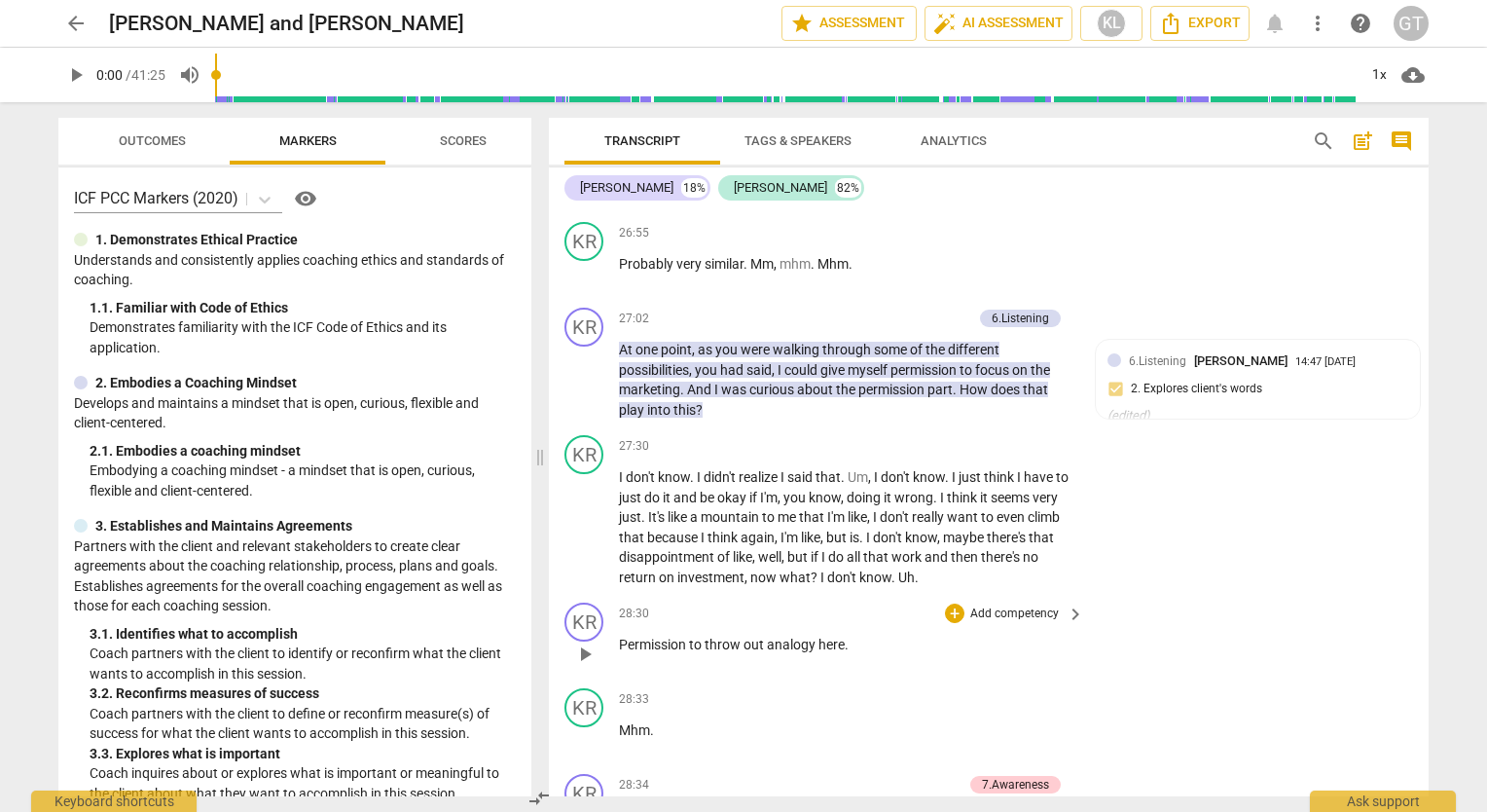
click at [1235, 633] on div "KR play_arrow pause 28:30 + Add competency keyboard_arrow_right Permission to t…" at bounding box center [988, 638] width 879 height 86
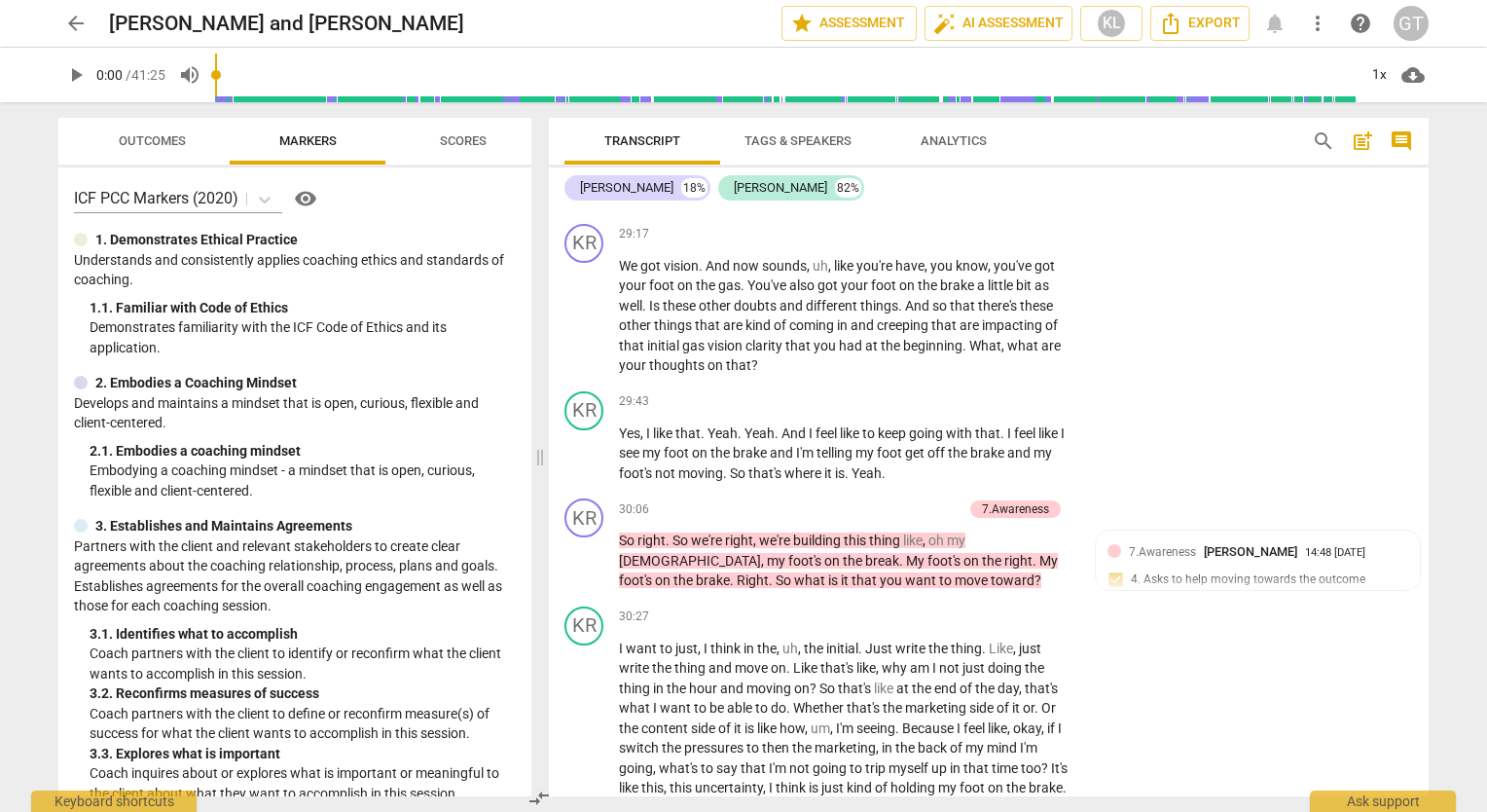
scroll to position [9500, 0]
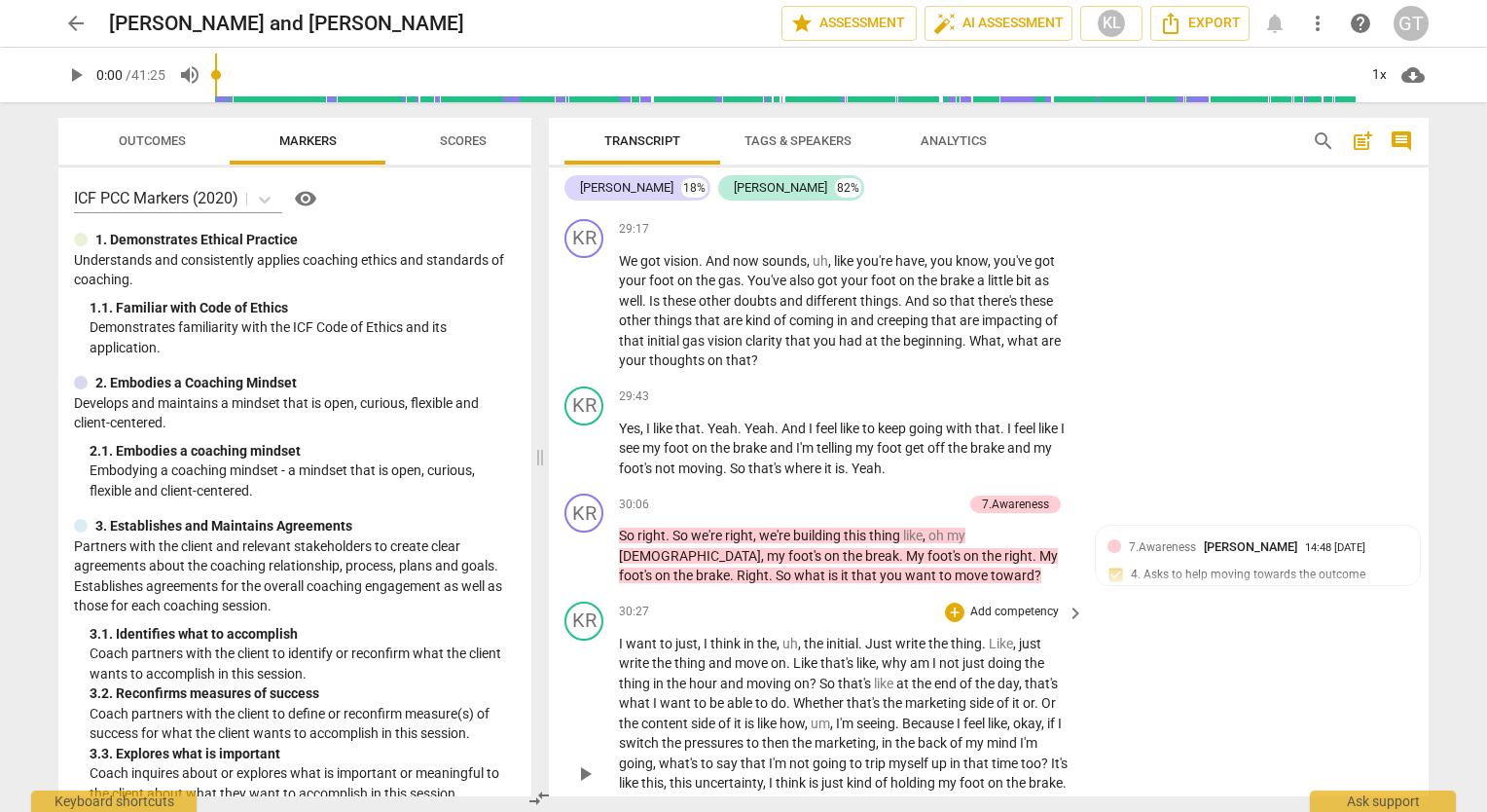
click at [1253, 646] on div "KR play_arrow pause 30:27 + Add competency keyboard_arrow_right I want to just …" at bounding box center [988, 757] width 879 height 327
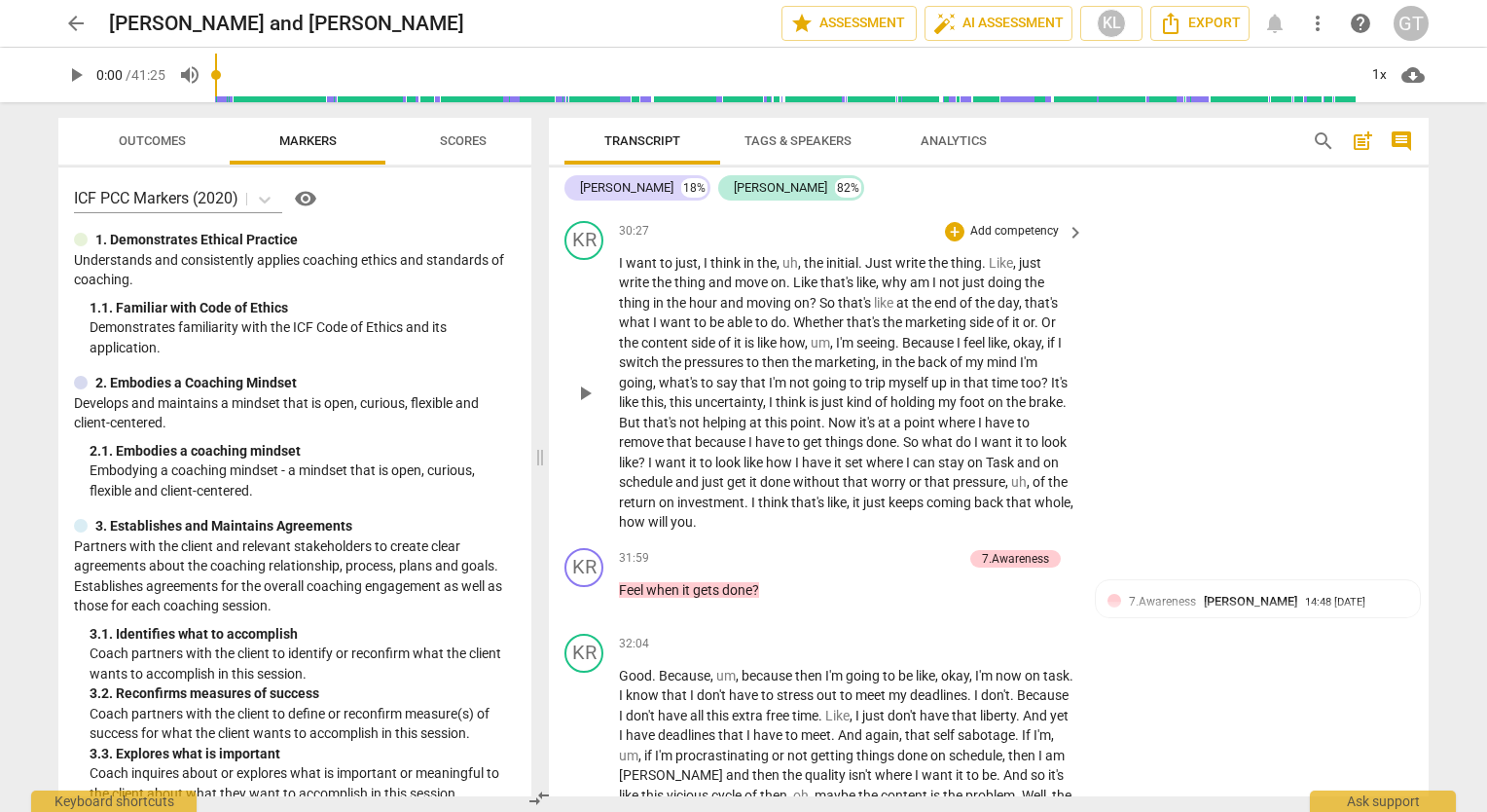
scroll to position [9883, 0]
click at [1251, 514] on div "KR play_arrow pause 30:27 + Add competency keyboard_arrow_right I want to just …" at bounding box center [988, 375] width 879 height 327
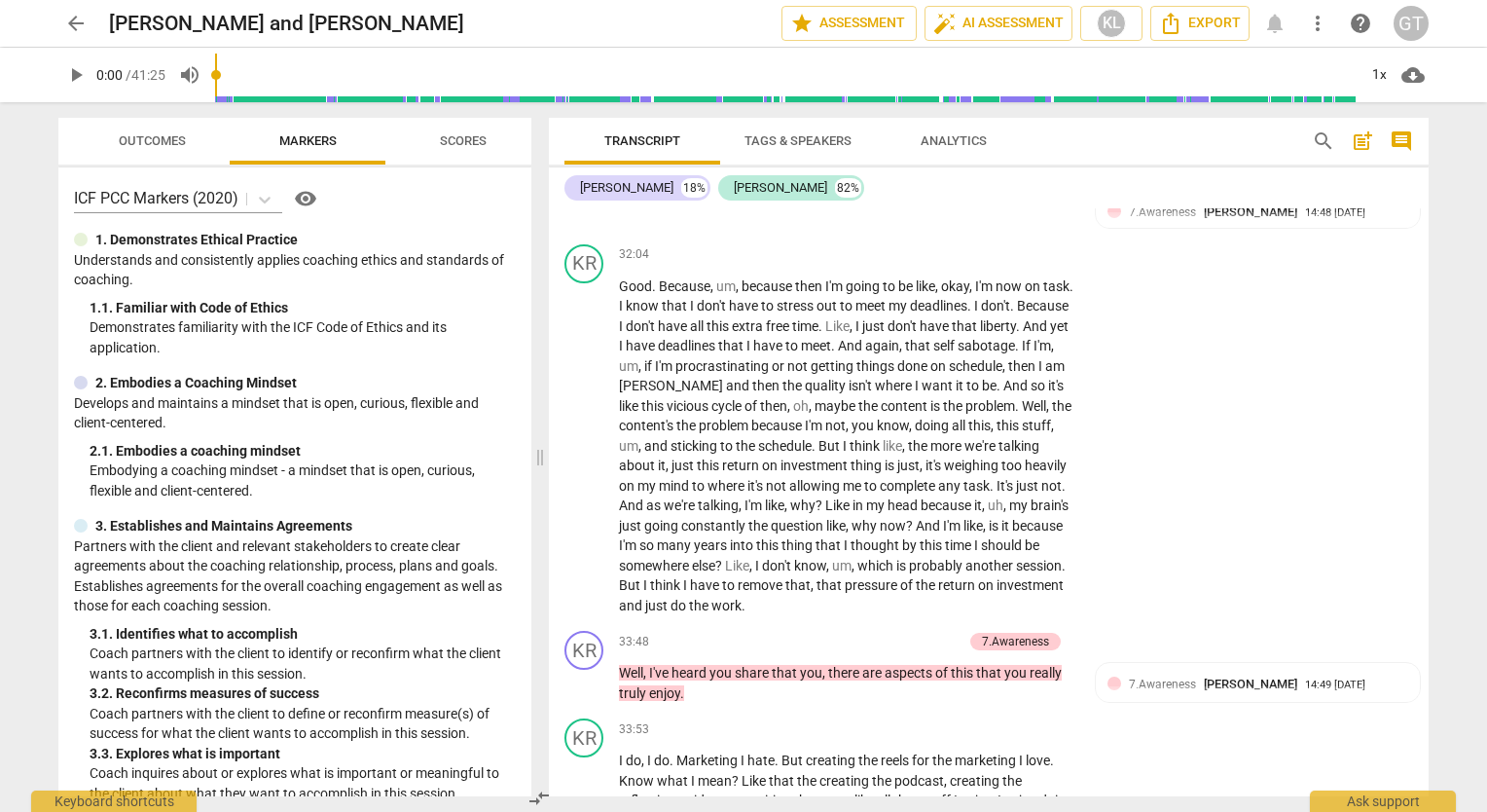
scroll to position [10280, 0]
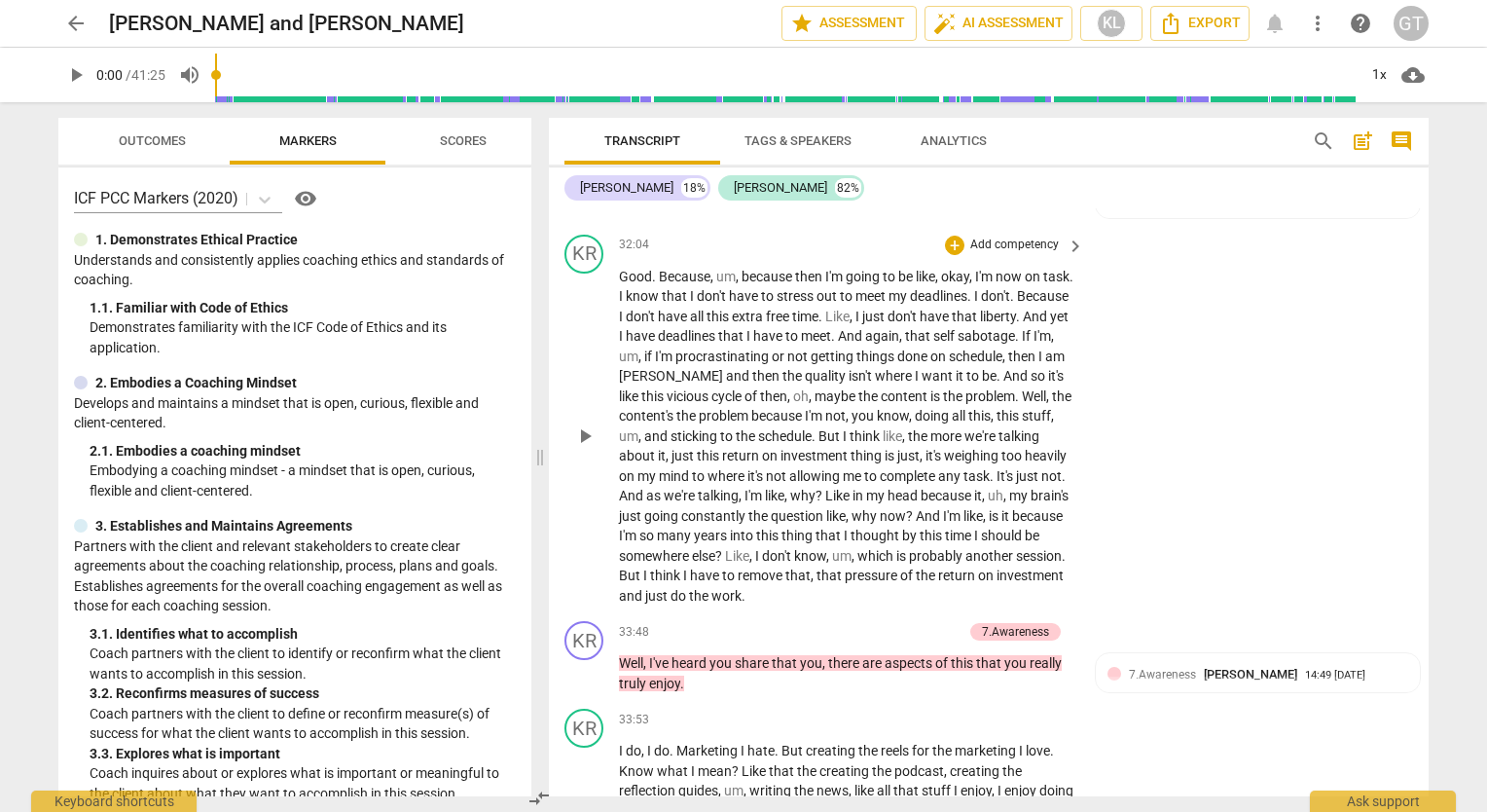
click at [1154, 535] on div "KR play_arrow pause 32:04 + Add competency keyboard_arrow_right Good . Because …" at bounding box center [988, 421] width 879 height 387
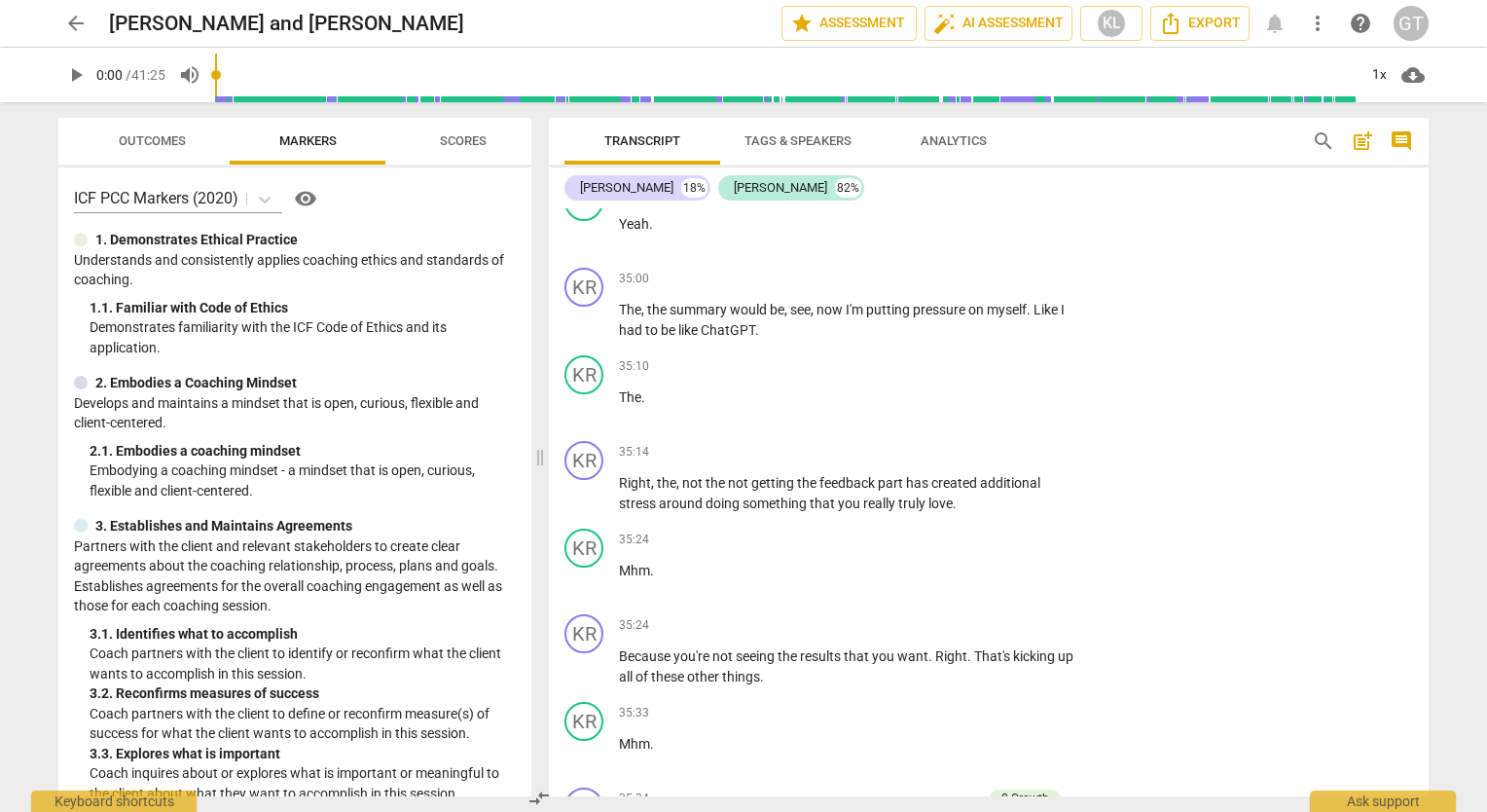
scroll to position [11151, 0]
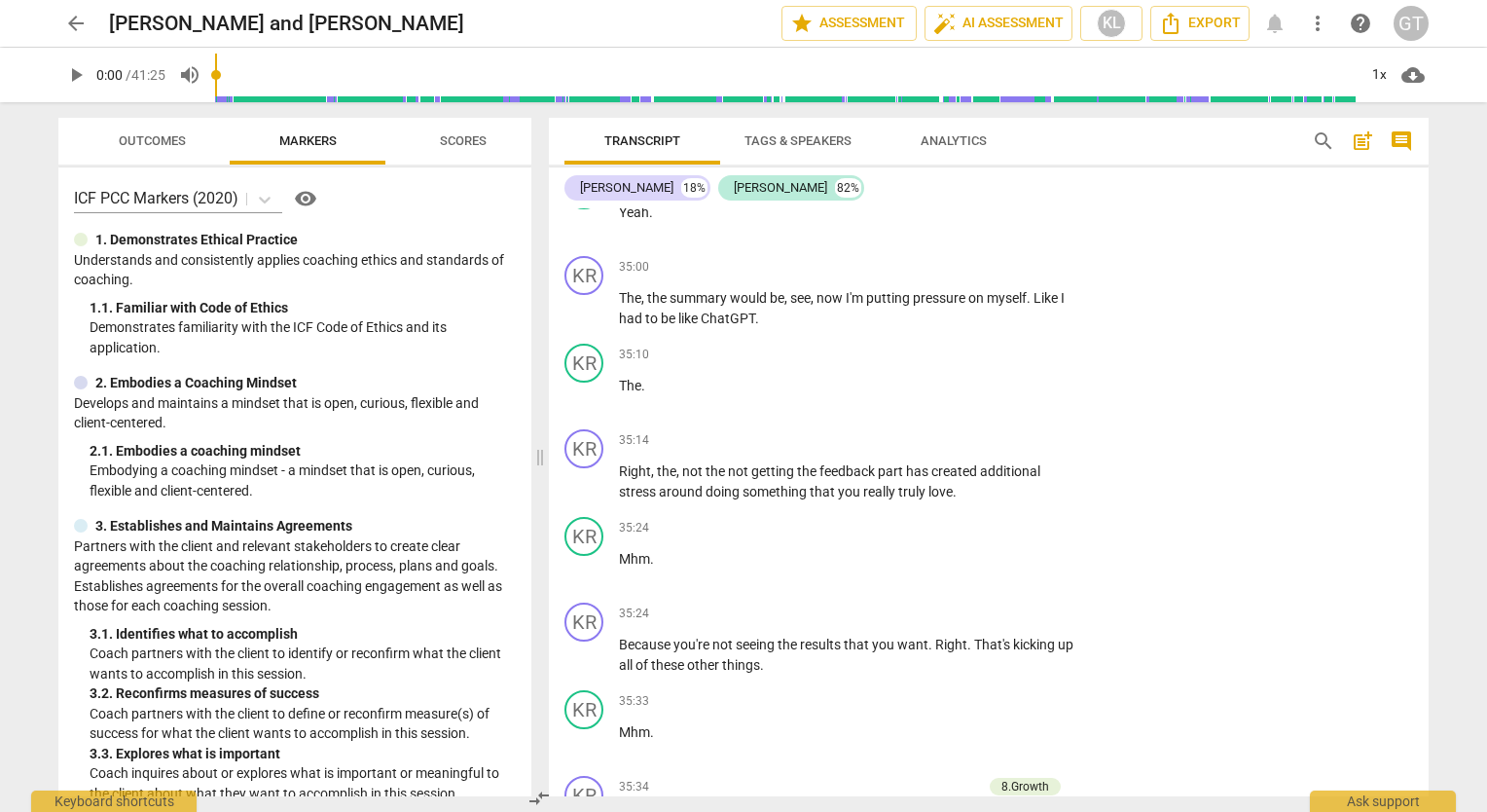
click at [1223, 595] on div "KR play_arrow pause 35:24 + Add competency keyboard_arrow_right Because you're …" at bounding box center [988, 639] width 879 height 88
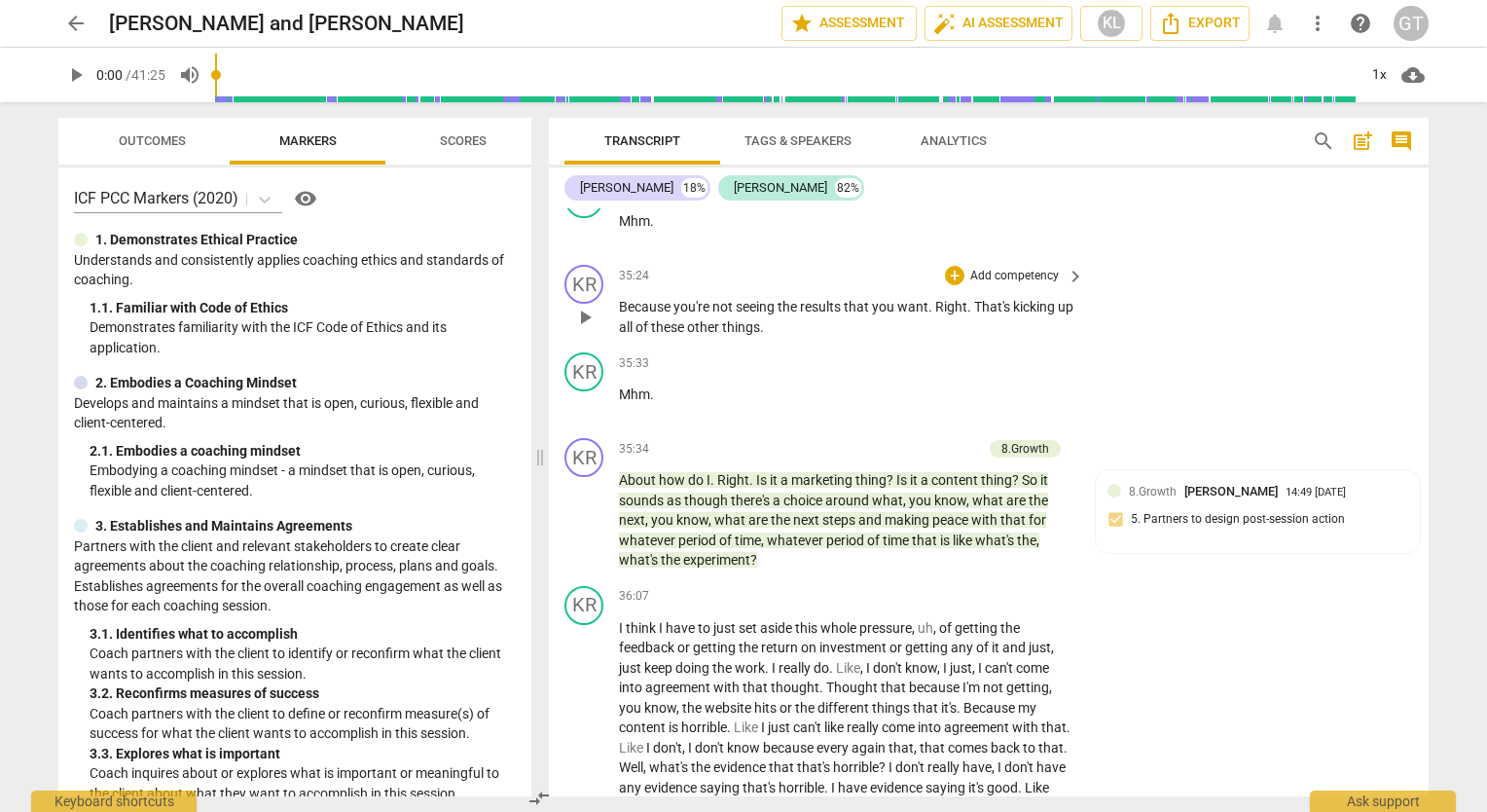
scroll to position [11555, 0]
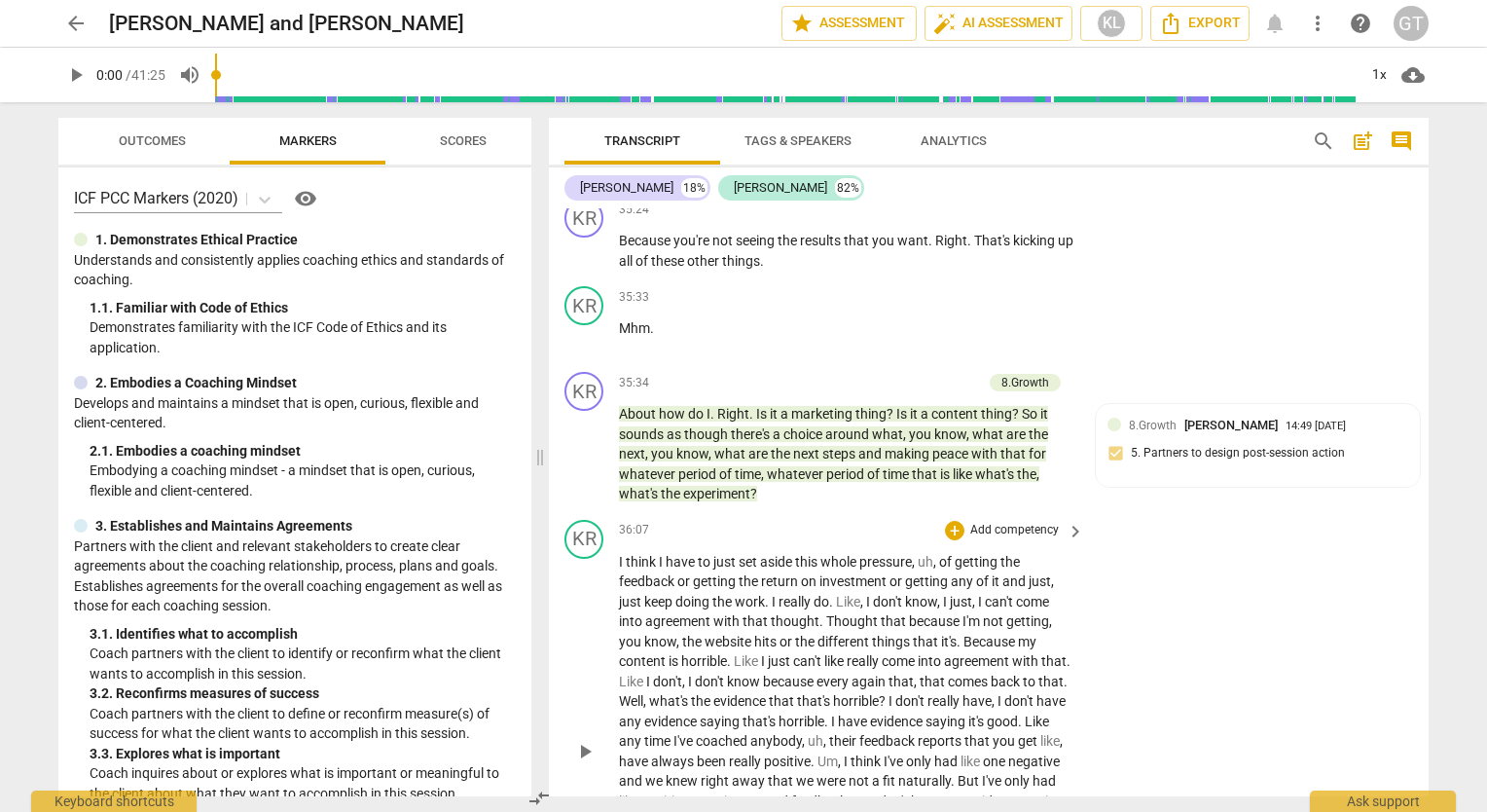
click at [1228, 642] on div "KR play_arrow pause 36:07 + Add competency keyboard_arrow_right I think I have …" at bounding box center [988, 735] width 879 height 447
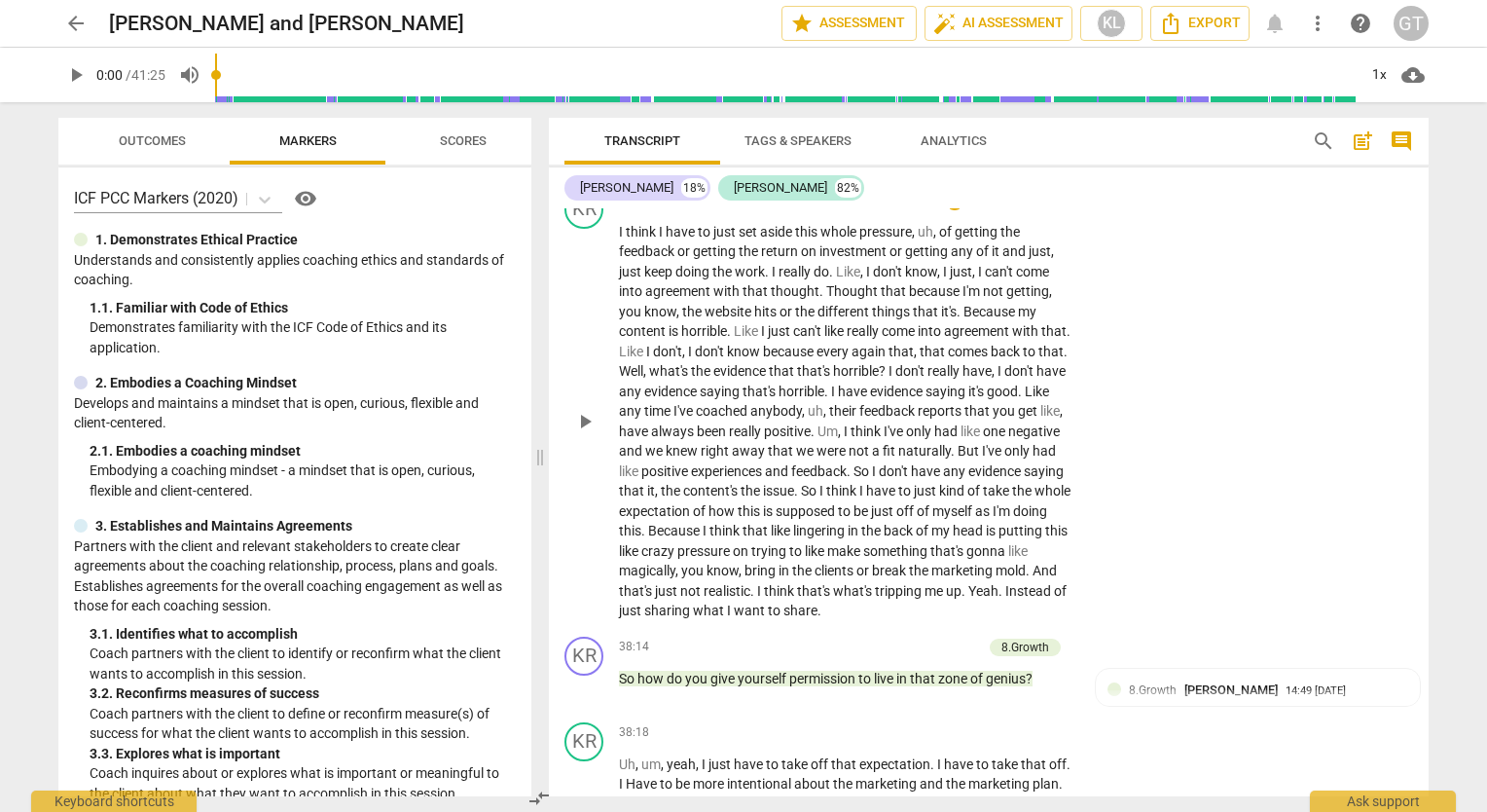
scroll to position [11893, 0]
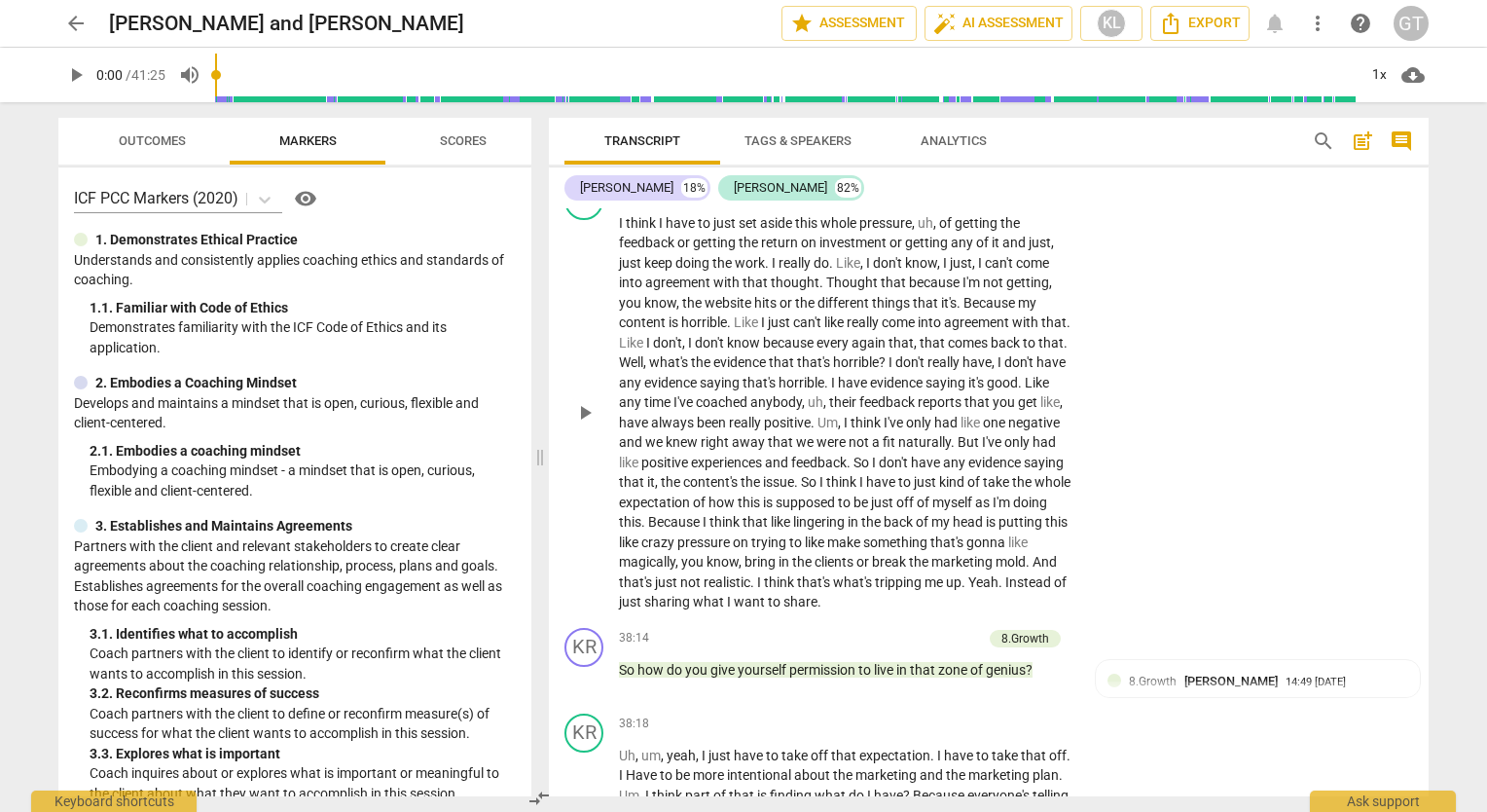
click at [1276, 573] on div "KR play_arrow pause 36:07 + Add competency keyboard_arrow_right I think I have …" at bounding box center [988, 396] width 879 height 447
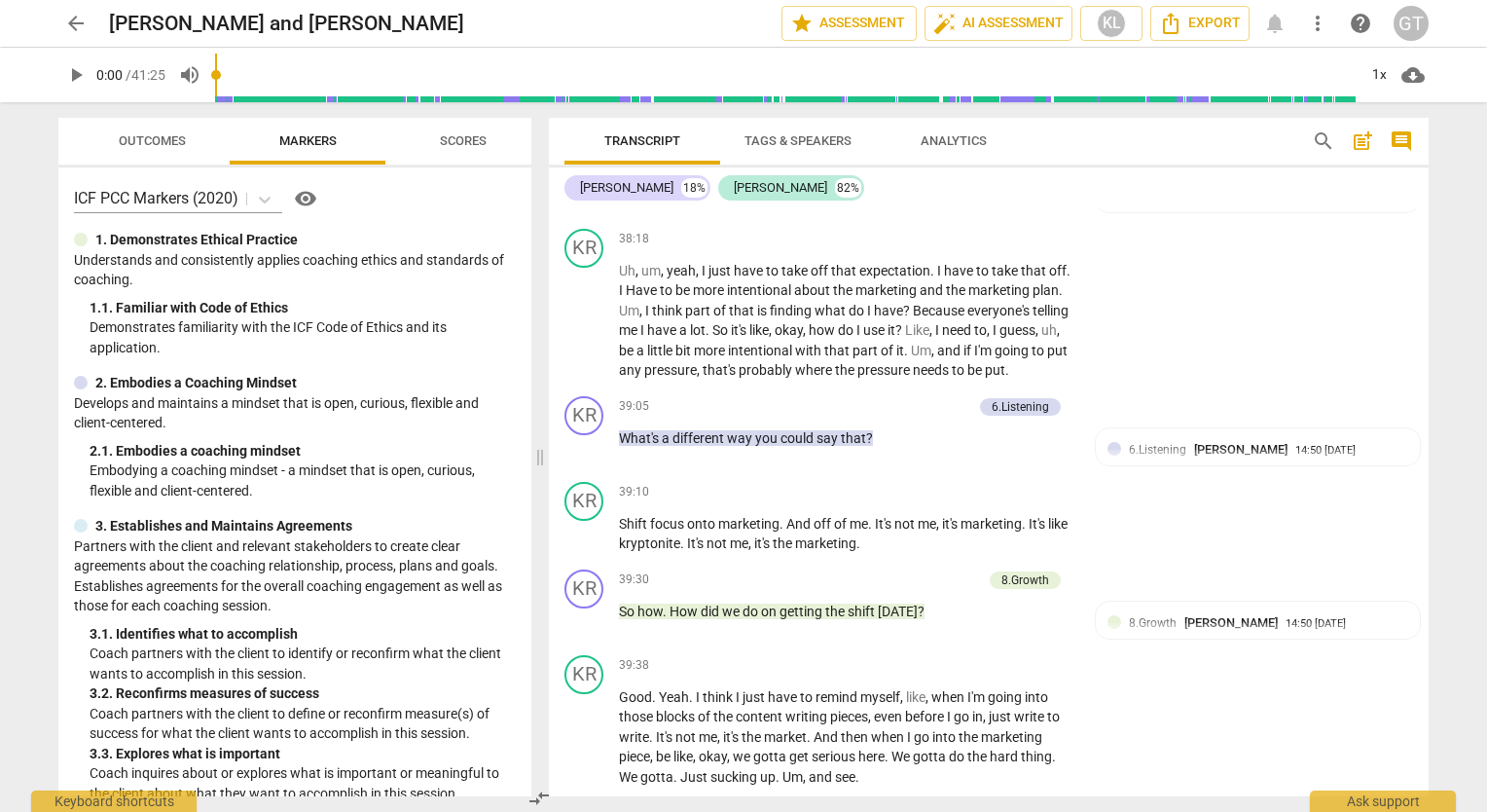
scroll to position [12379, 0]
click at [1208, 562] on div "KR play_arrow pause 39:10 + Add competency keyboard_arrow_right Shift focus ont…" at bounding box center [988, 518] width 879 height 88
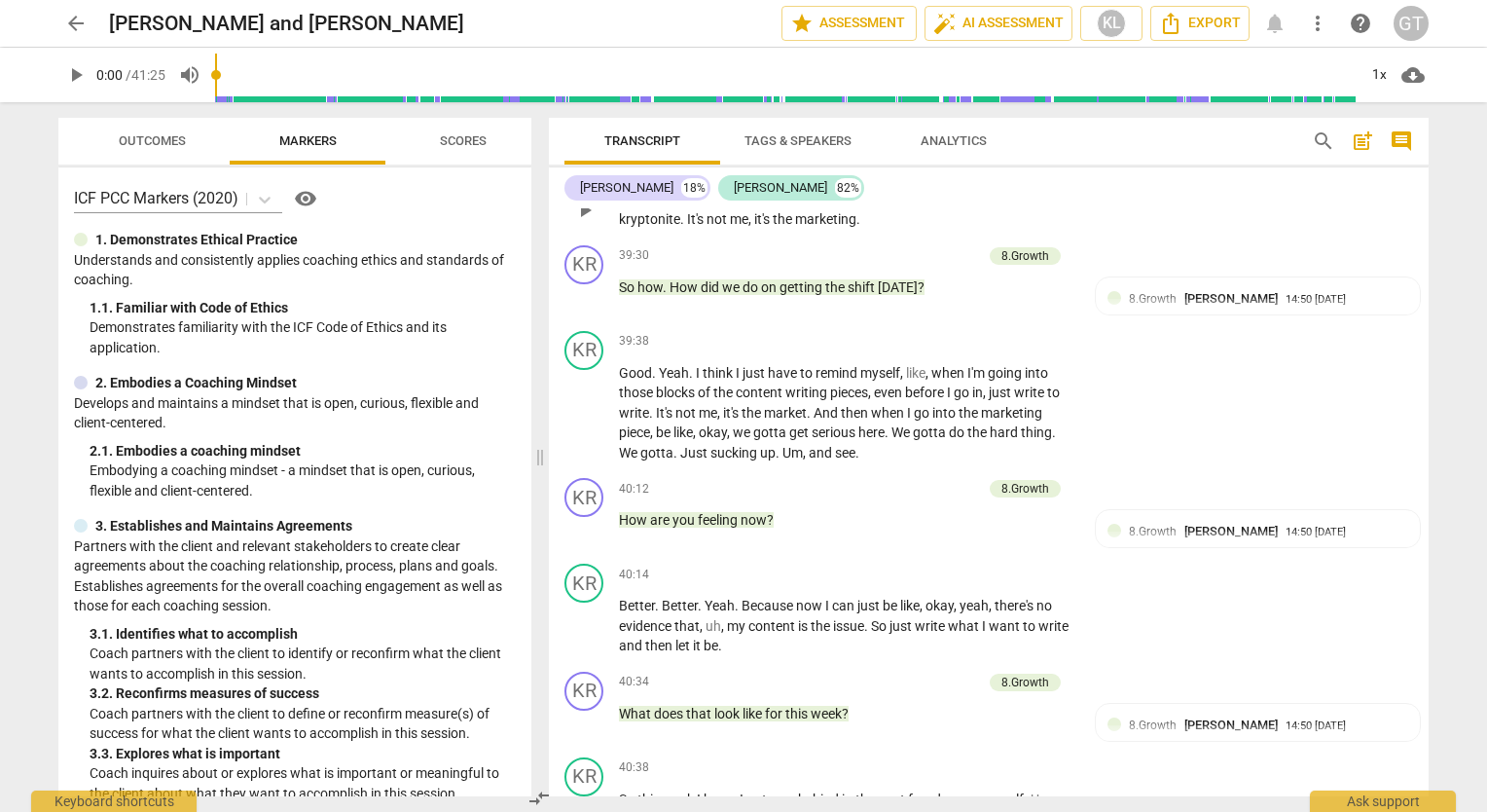
scroll to position [12706, 0]
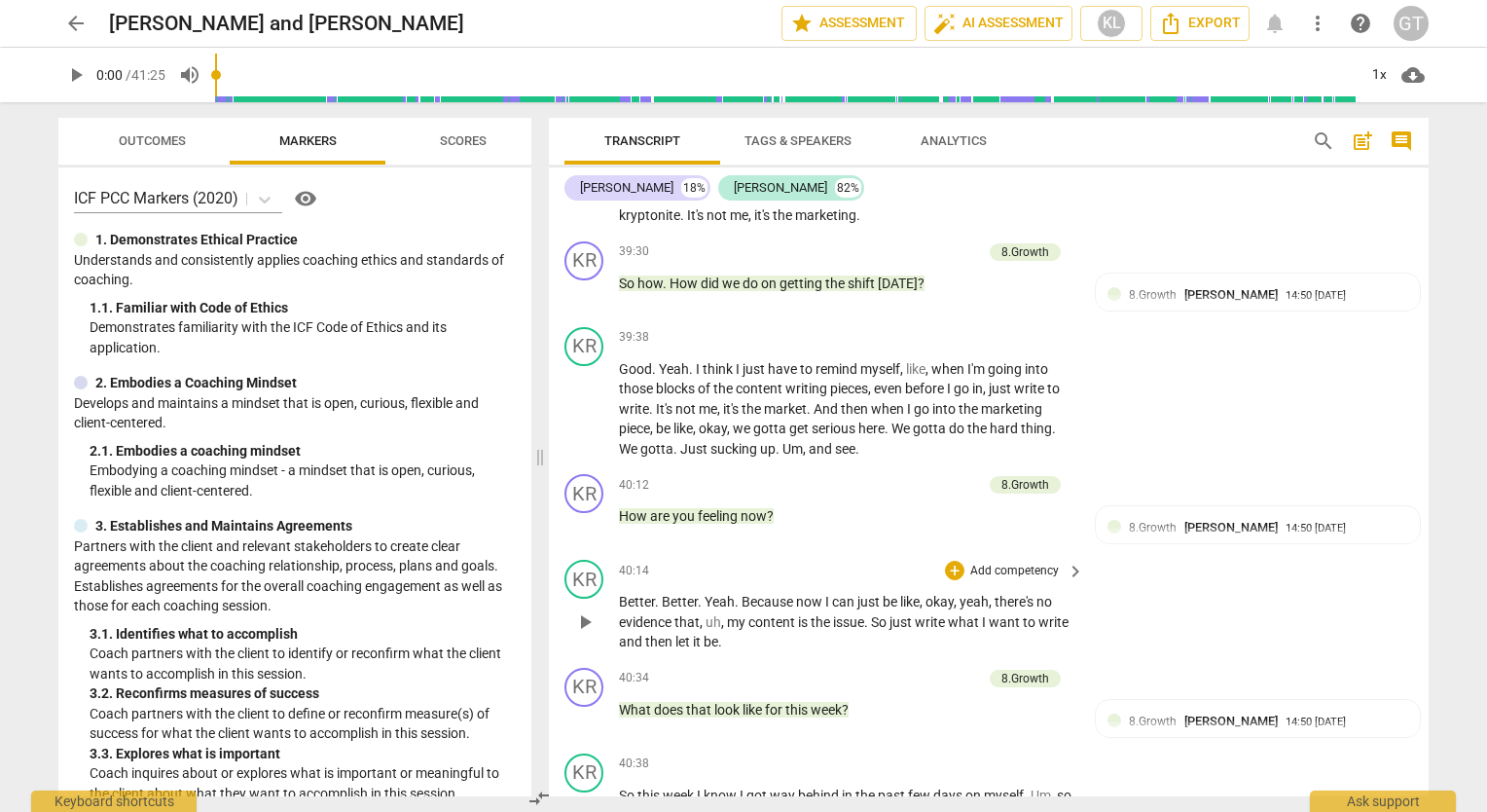
click at [1135, 615] on div "KR play_arrow pause 40:14 + Add competency keyboard_arrow_right Better . Better…" at bounding box center [988, 606] width 879 height 108
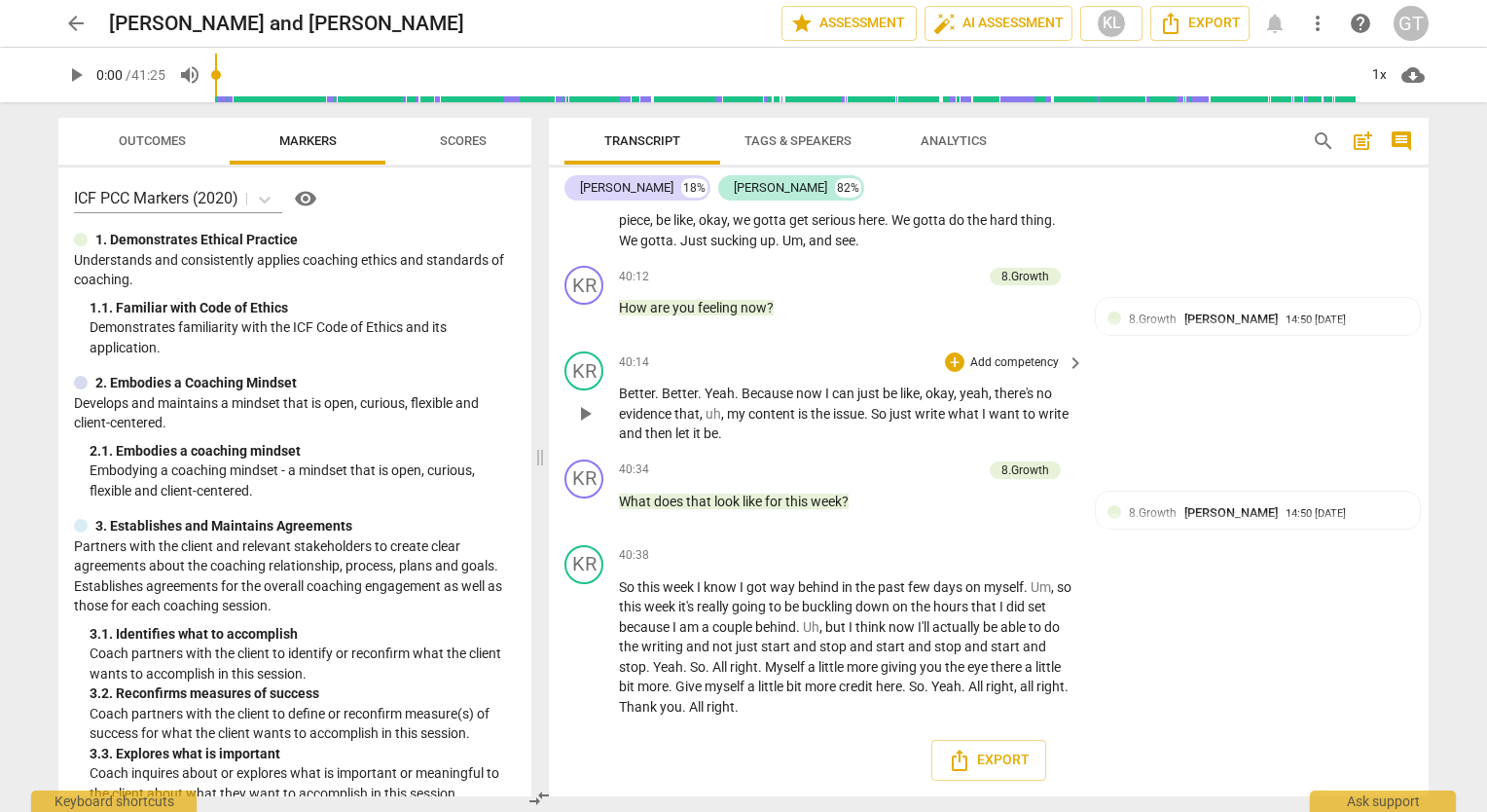
scroll to position [12934, 0]
